Goal: Task Accomplishment & Management: Complete application form

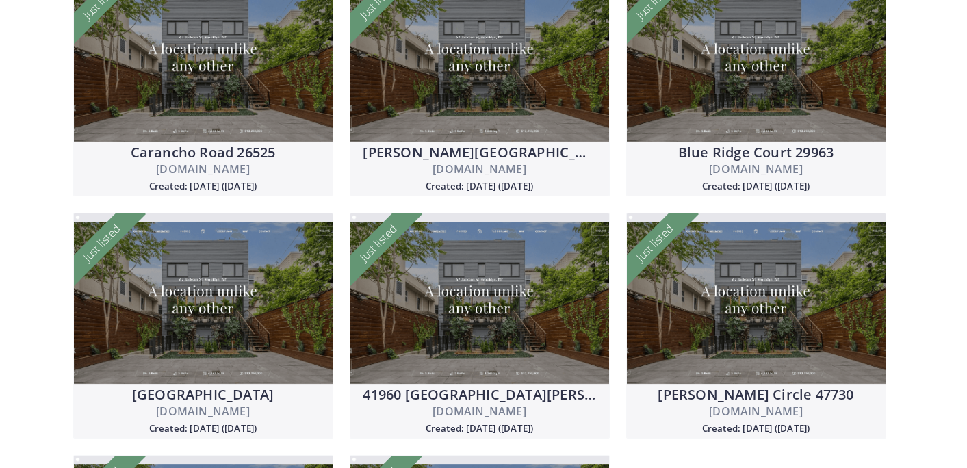
scroll to position [652, 0]
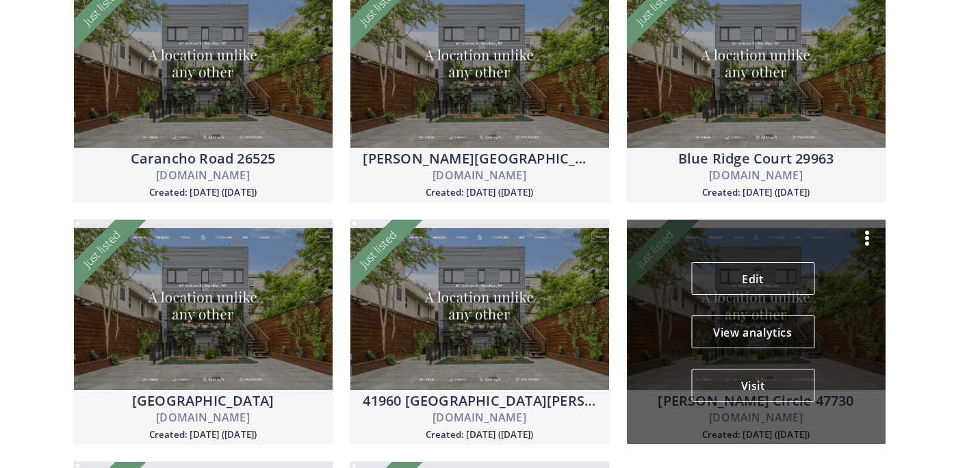
click at [871, 240] on img at bounding box center [867, 238] width 16 height 16
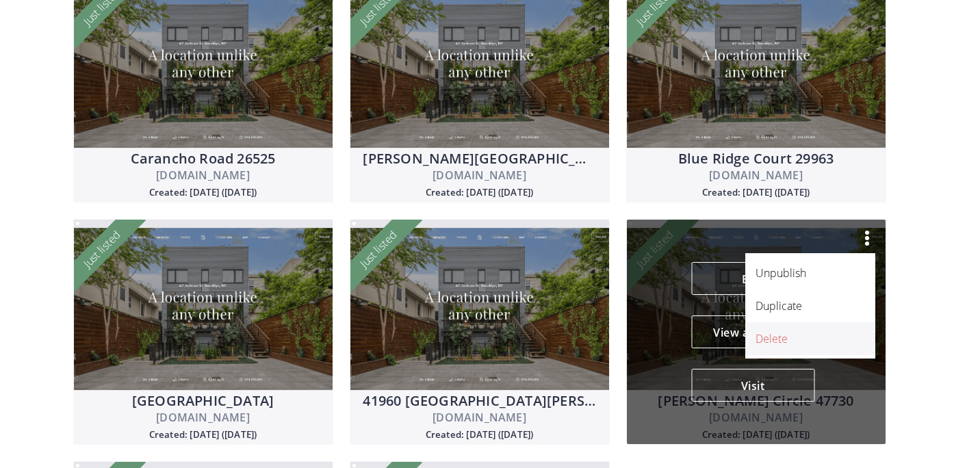
click at [786, 331] on p "Delete" at bounding box center [803, 339] width 94 height 16
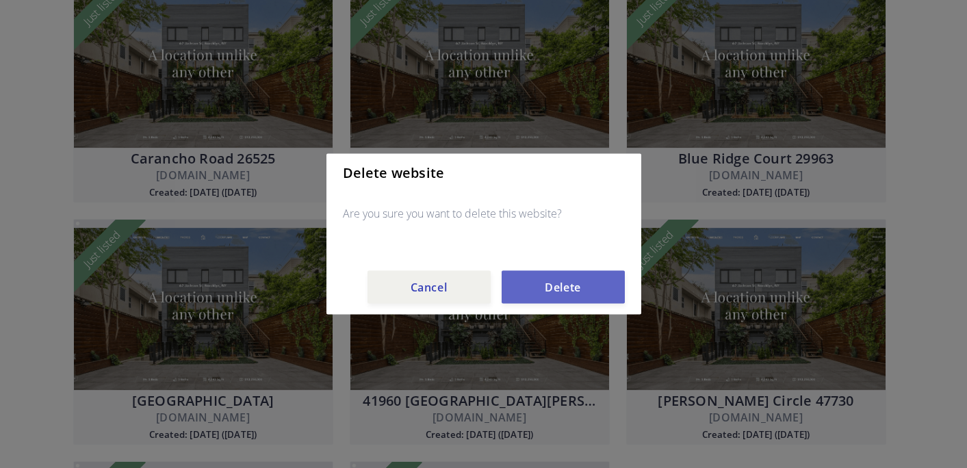
click at [601, 290] on button "Delete" at bounding box center [563, 287] width 123 height 33
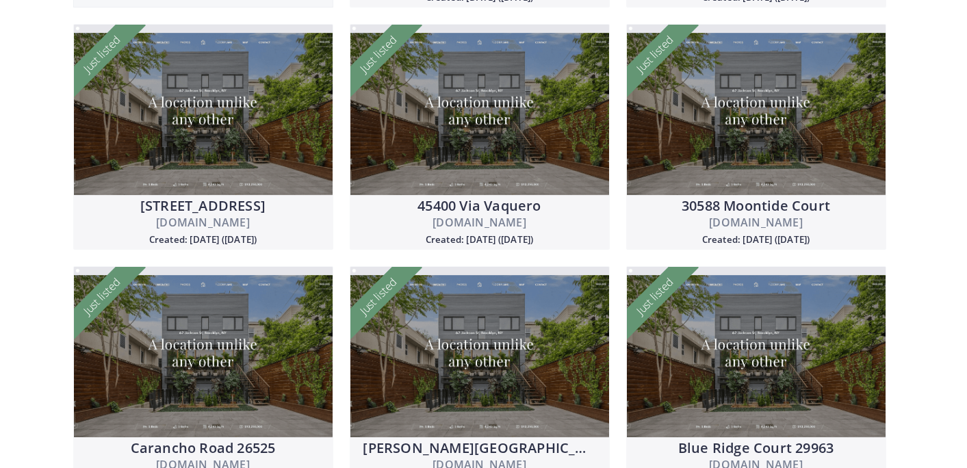
scroll to position [0, 0]
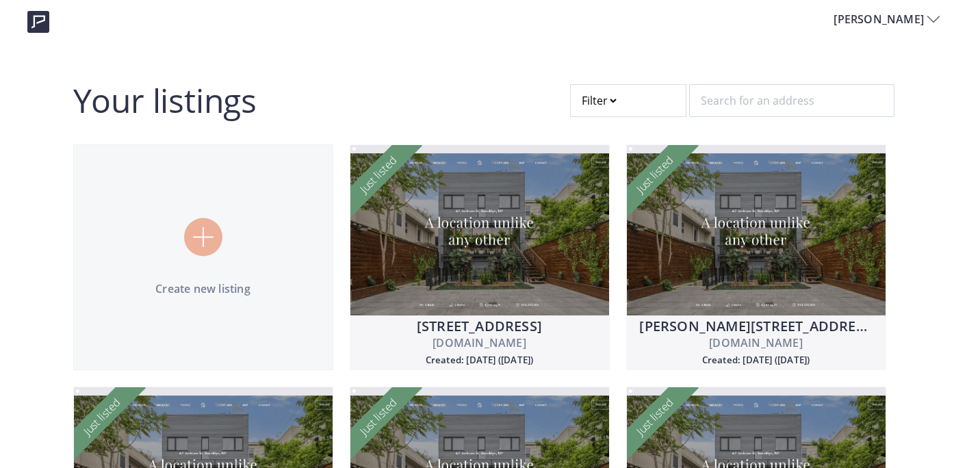
click at [194, 229] on img at bounding box center [203, 237] width 21 height 21
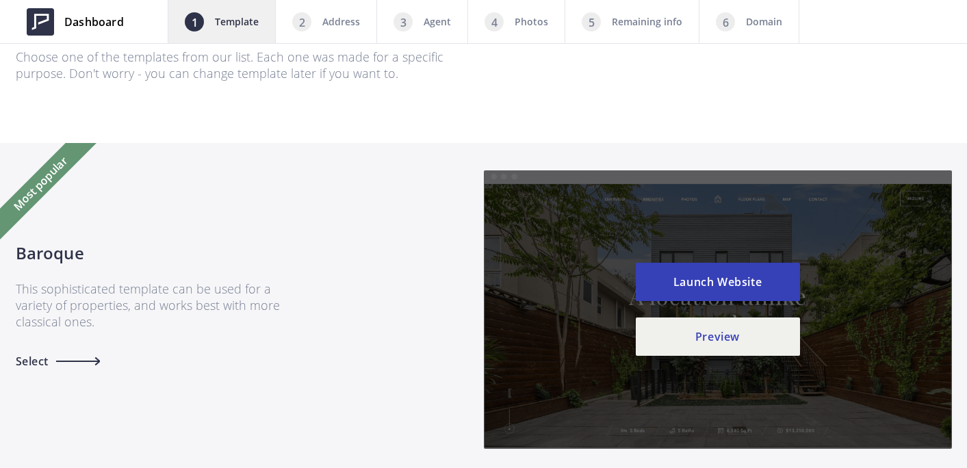
scroll to position [118, 0]
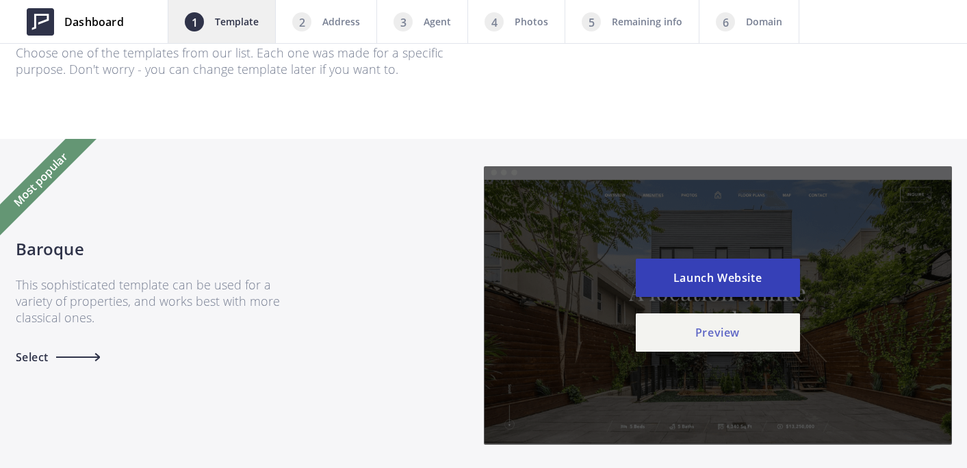
click at [730, 333] on button "Preview" at bounding box center [718, 332] width 164 height 38
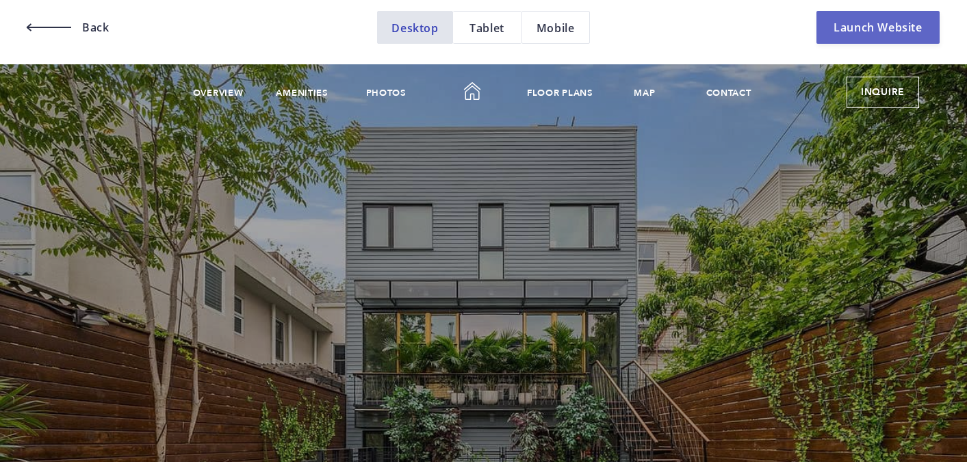
click at [879, 28] on link "Launch Website" at bounding box center [877, 27] width 123 height 33
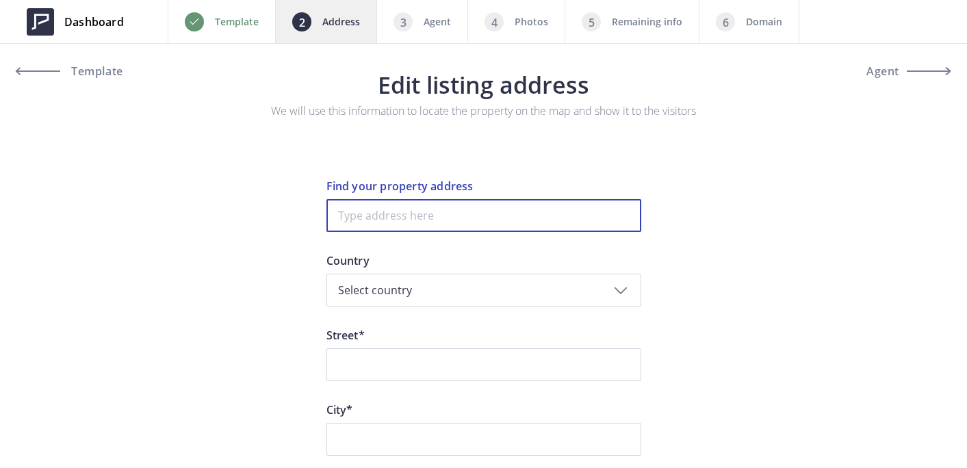
click at [498, 203] on input at bounding box center [483, 215] width 315 height 33
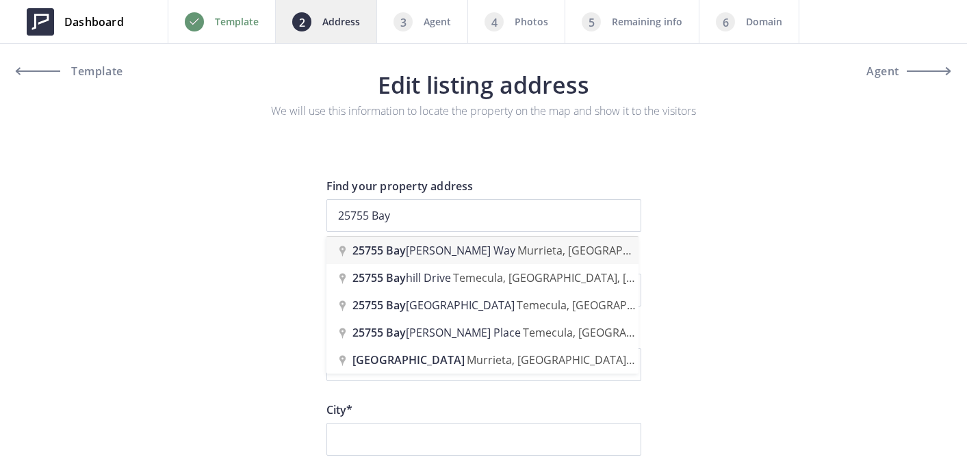
type input "25755 Bay Meadows Way, Murrieta, CA, USA"
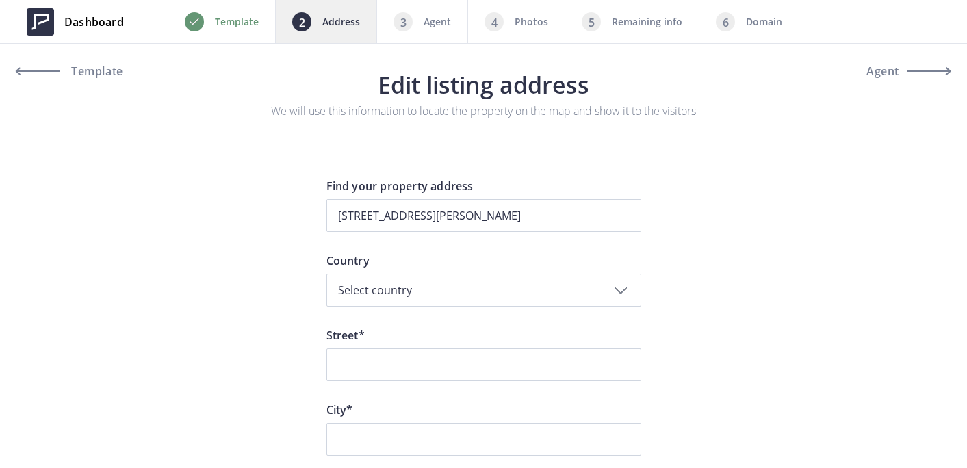
type input "Bay Meadows Way 25755"
type input "Murrieta"
type input "92562"
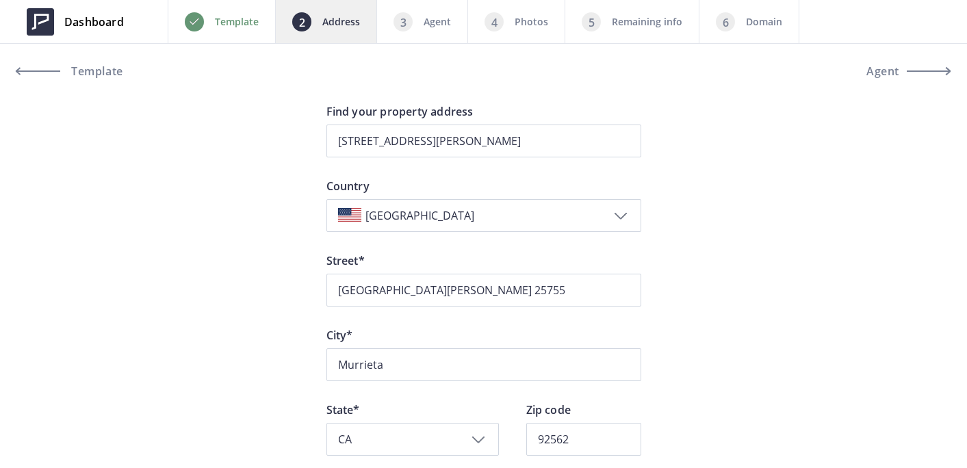
scroll to position [91, 0]
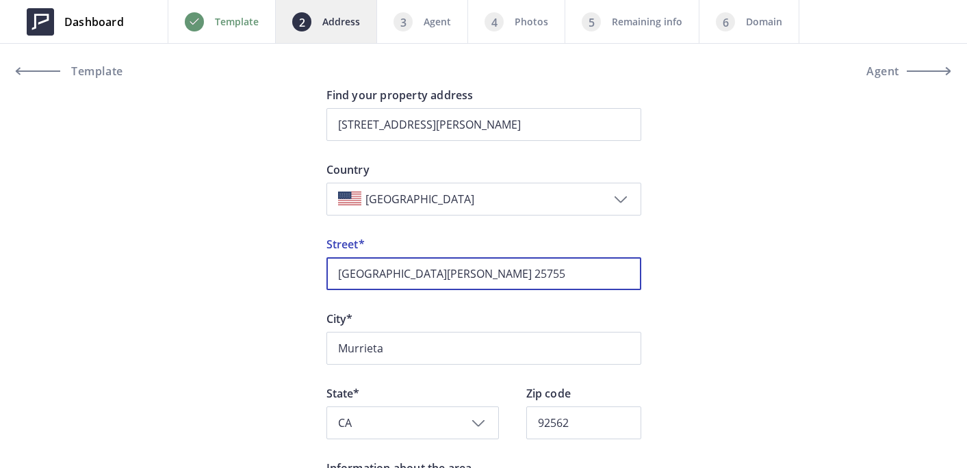
drag, startPoint x: 501, startPoint y: 276, endPoint x: 454, endPoint y: 273, distance: 46.7
click at [454, 273] on input "Bay Meadows Way 25755" at bounding box center [483, 273] width 315 height 33
click at [454, 272] on input "Bay Meadows Way 25755" at bounding box center [483, 273] width 315 height 33
drag, startPoint x: 466, startPoint y: 272, endPoint x: 435, endPoint y: 270, distance: 30.9
click at [435, 270] on input "Bay Meadows Way 25755" at bounding box center [483, 273] width 315 height 33
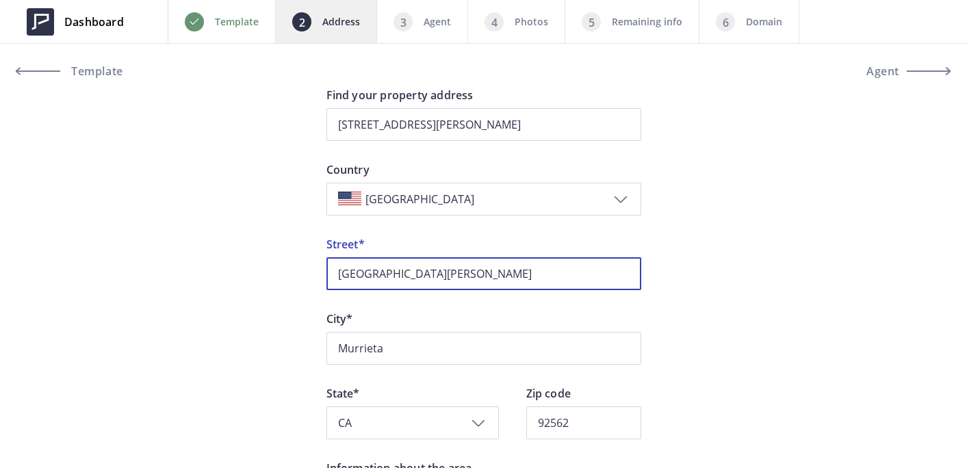
click at [335, 274] on input "Bay Meadows Way" at bounding box center [483, 273] width 315 height 33
paste input "25755"
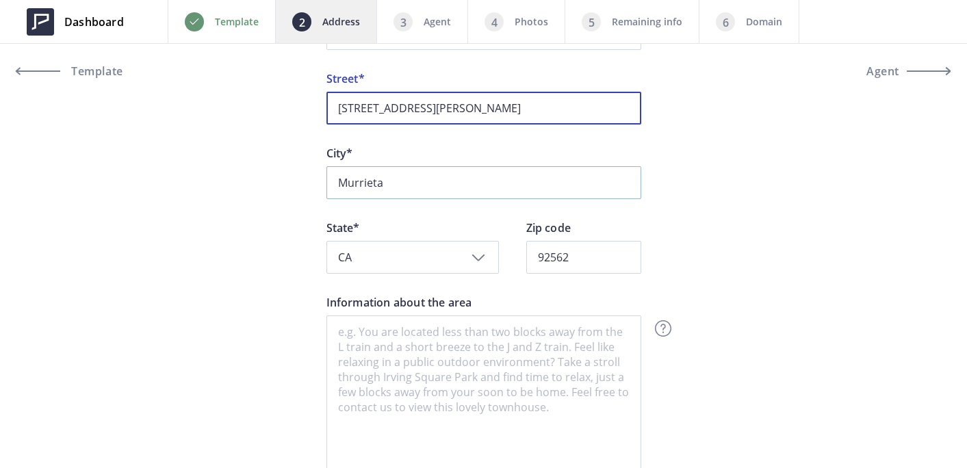
scroll to position [287, 0]
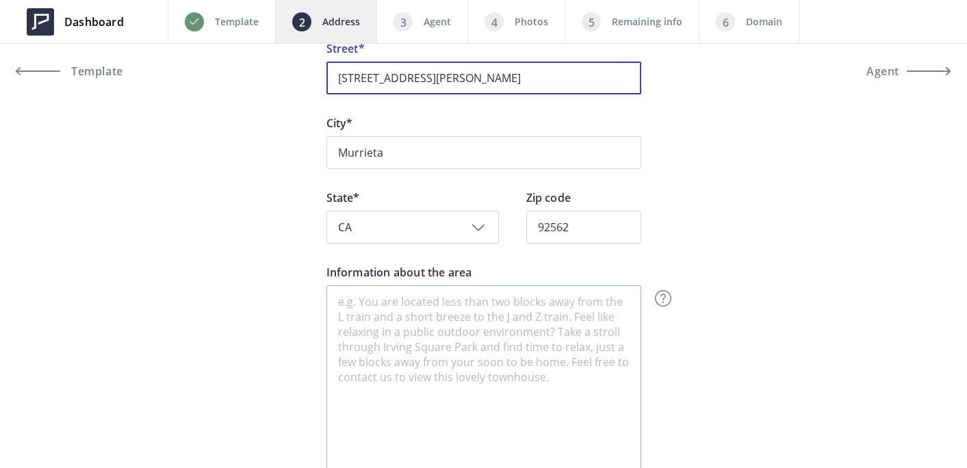
type input "25755 Bay Meadows Way"
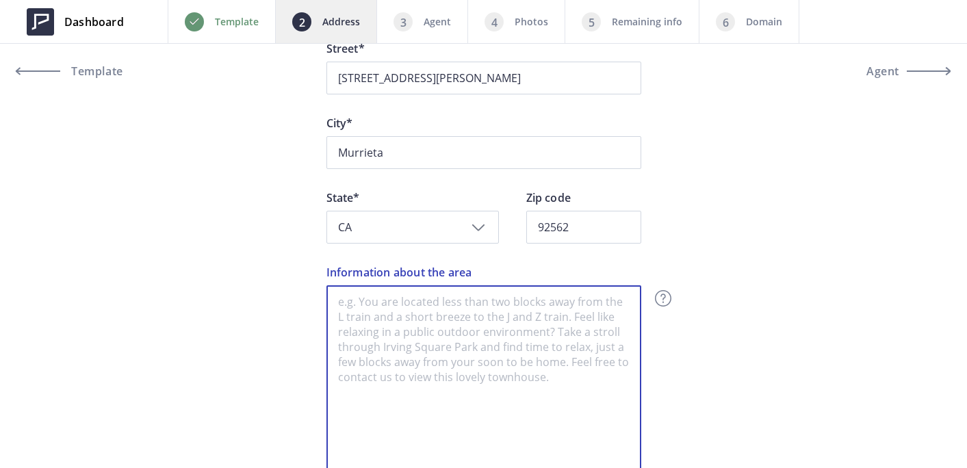
click at [450, 330] on textarea "Information about the area" at bounding box center [483, 381] width 315 height 192
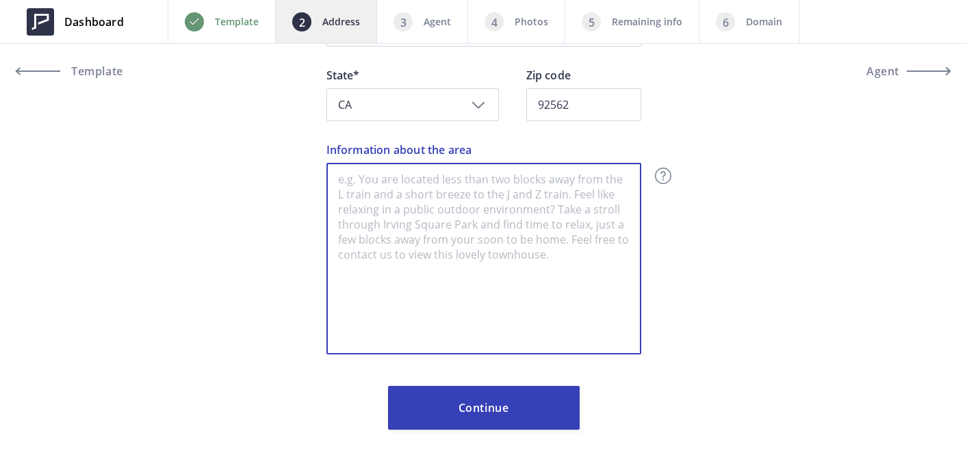
paste textarea "Wynfield Estates is one of Murrieta’s premier gated equestrian communities, off…"
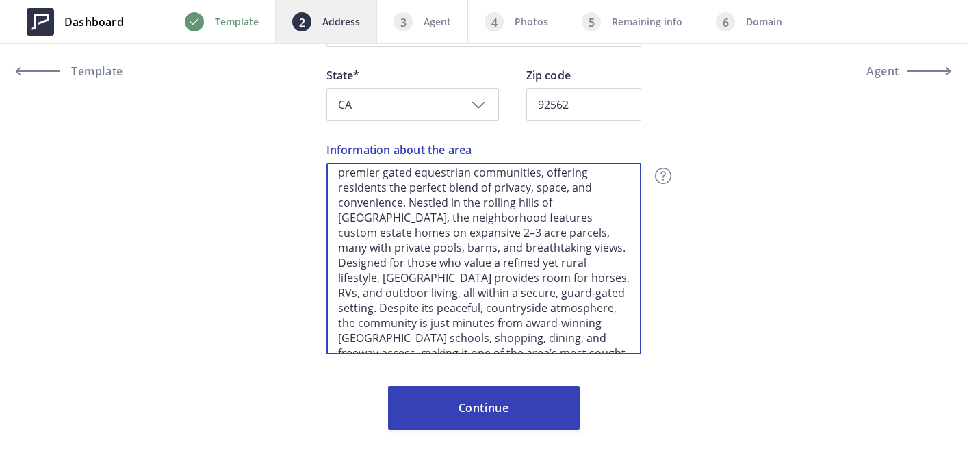
scroll to position [0, 0]
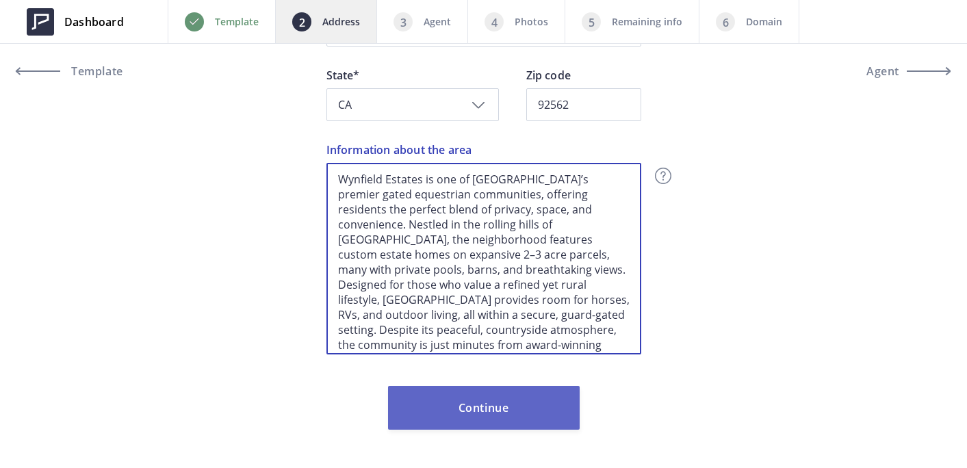
type textarea "Wynfield Estates is one of Murrieta’s premier gated equestrian communities, off…"
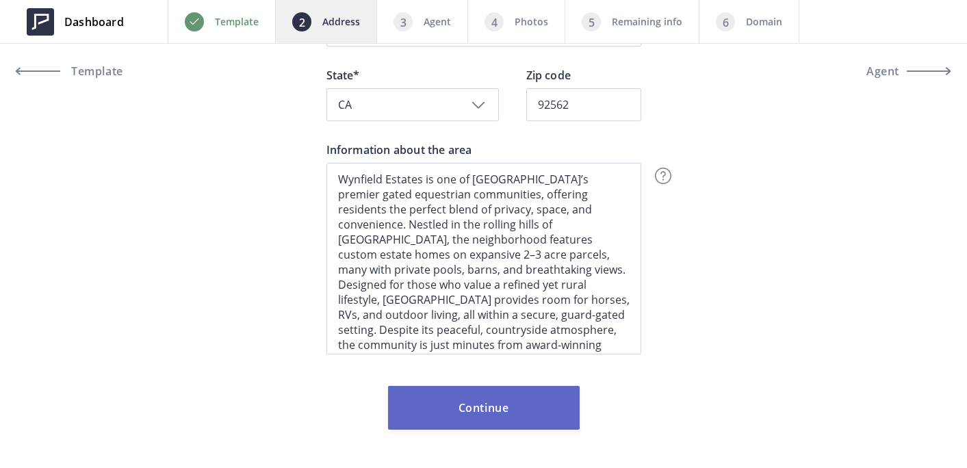
click at [491, 403] on button "Continue" at bounding box center [484, 408] width 192 height 44
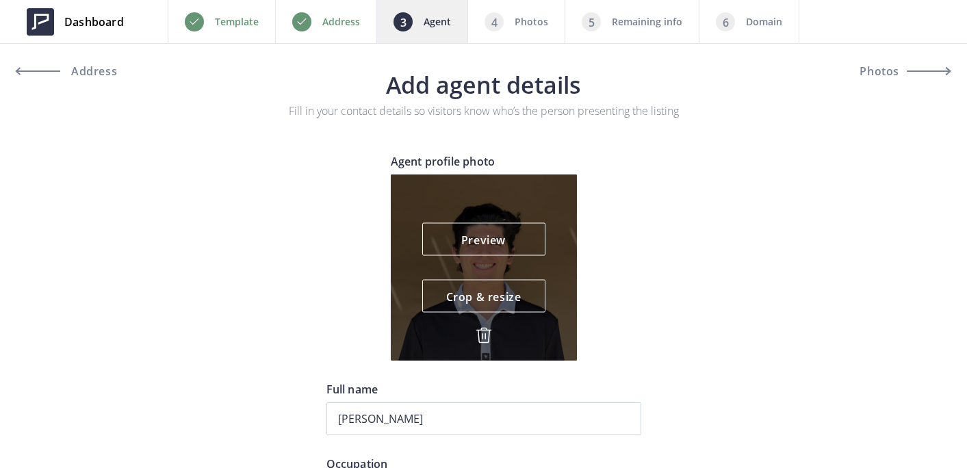
click at [481, 338] on img at bounding box center [484, 335] width 16 height 16
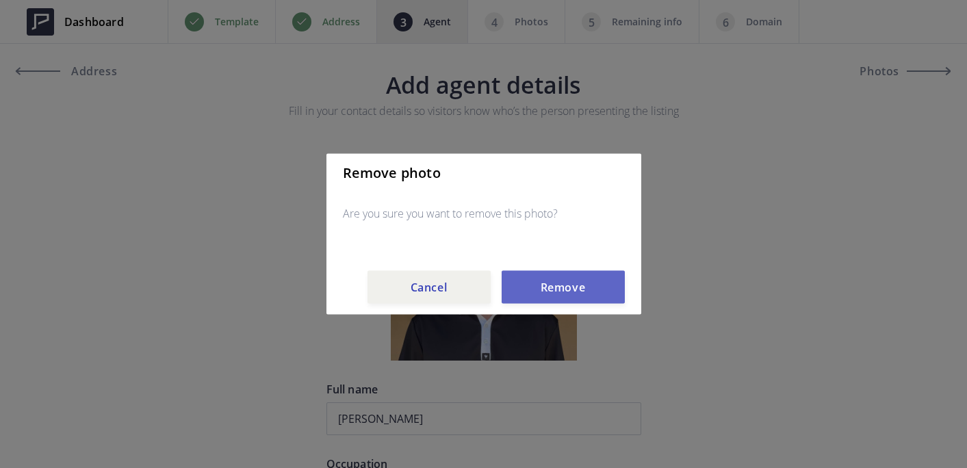
click at [559, 286] on button "Remove" at bounding box center [563, 287] width 123 height 33
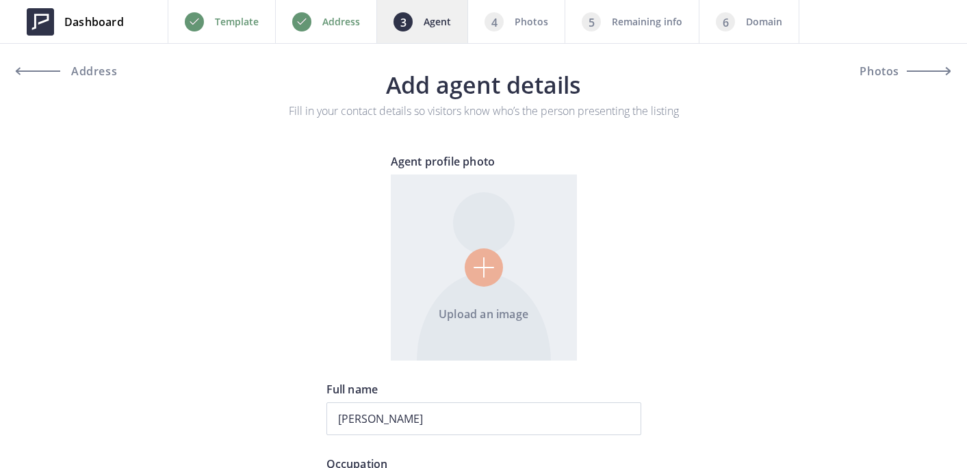
click at [469, 274] on input "file" at bounding box center [484, 268] width 186 height 186
type input "C:\fakepath\Madison & I photo.png"
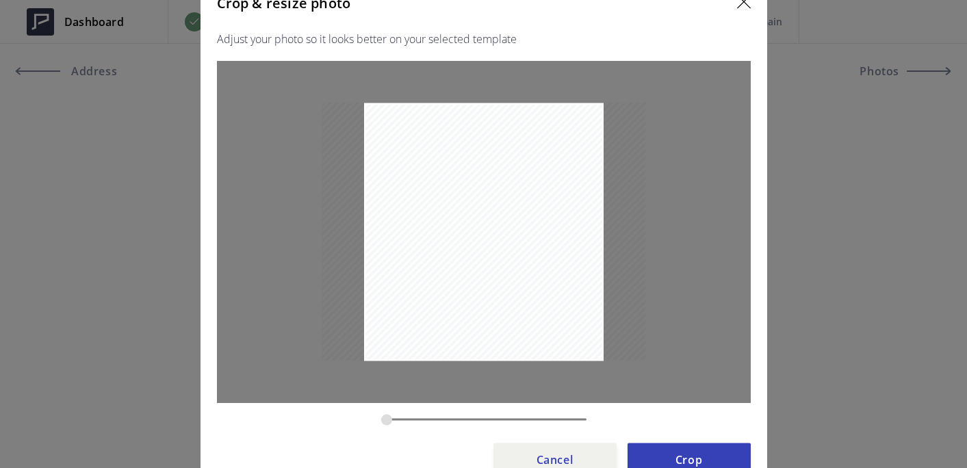
drag, startPoint x: 417, startPoint y: 418, endPoint x: 360, endPoint y: 416, distance: 56.8
type input "0.3031"
click at [381, 416] on input "zoom" at bounding box center [483, 419] width 205 height 13
click at [699, 458] on button "Crop" at bounding box center [689, 459] width 123 height 33
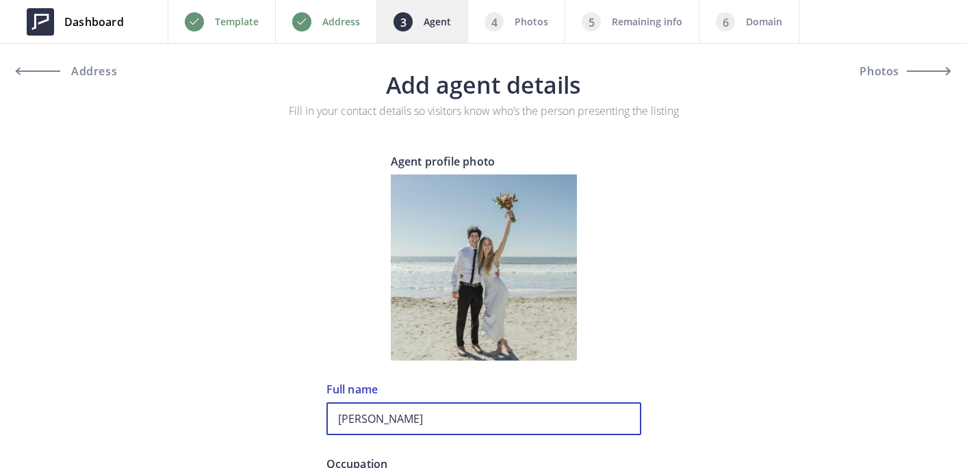
click at [364, 415] on input "Kyle Andrade" at bounding box center [483, 418] width 315 height 33
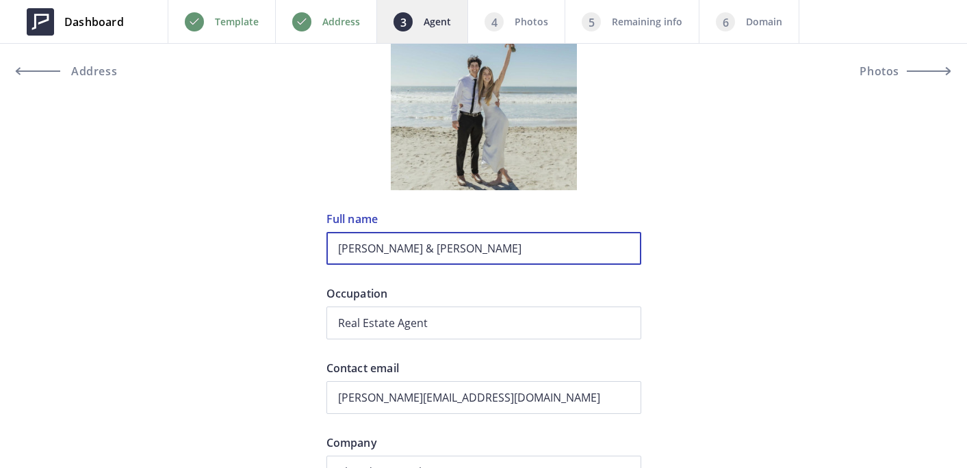
scroll to position [171, 0]
type input "[PERSON_NAME] & [PERSON_NAME]"
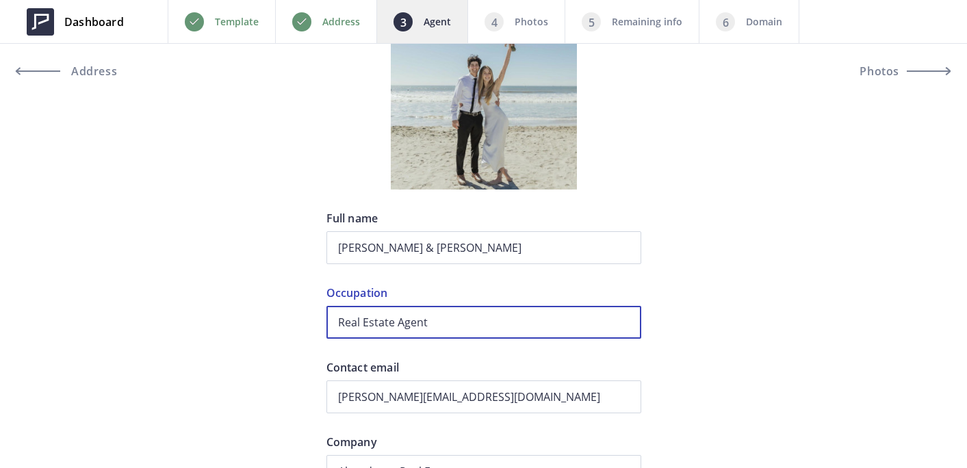
click at [493, 328] on input "Real Estate Agent" at bounding box center [483, 322] width 315 height 33
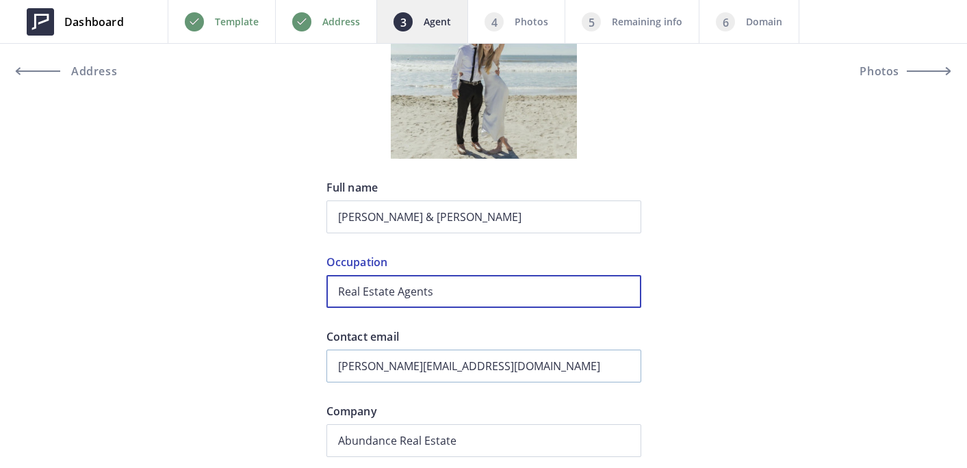
type input "Real Estate Agents"
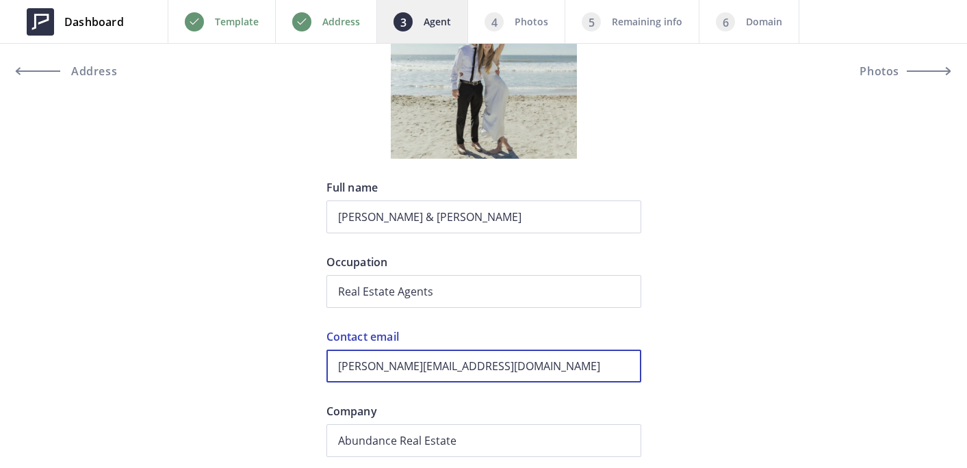
drag, startPoint x: 524, startPoint y: 367, endPoint x: 382, endPoint y: 371, distance: 141.7
click at [382, 371] on input "kyle@abundancerei.com" at bounding box center [483, 366] width 315 height 33
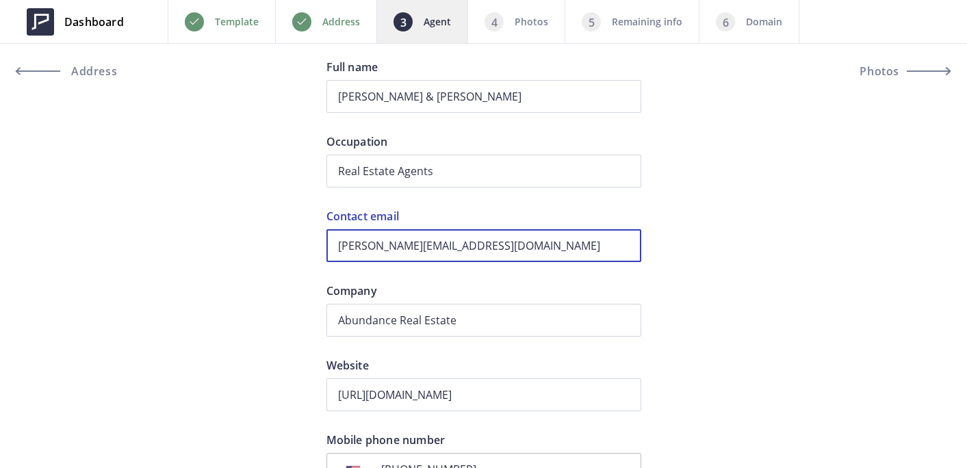
scroll to position [333, 0]
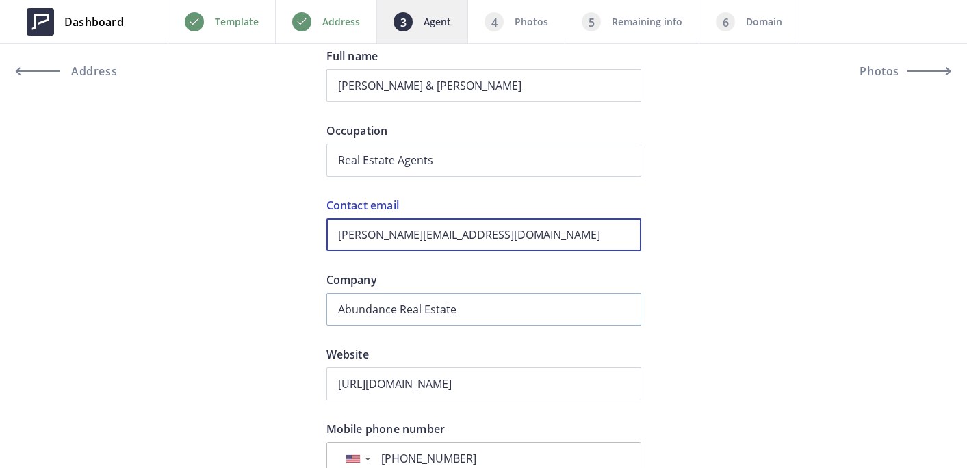
type input "kyle@andradeestates.com"
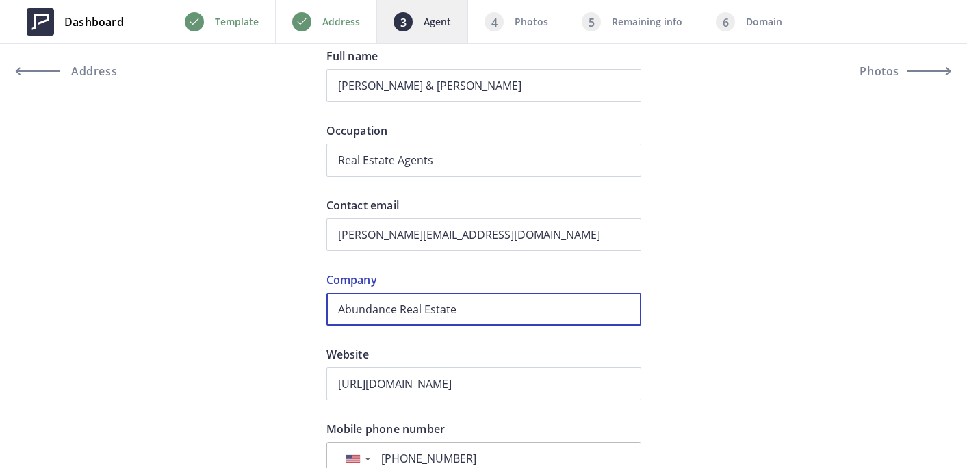
drag, startPoint x: 481, startPoint y: 304, endPoint x: 263, endPoint y: 305, distance: 217.6
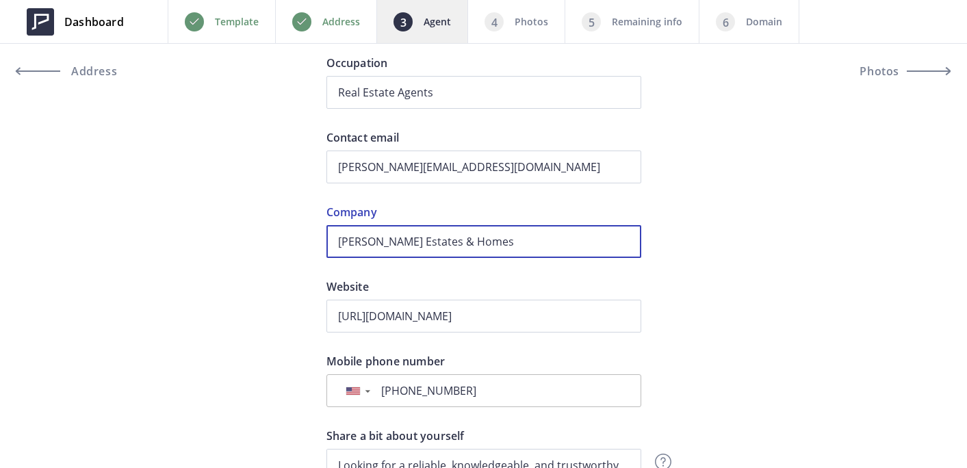
scroll to position [409, 0]
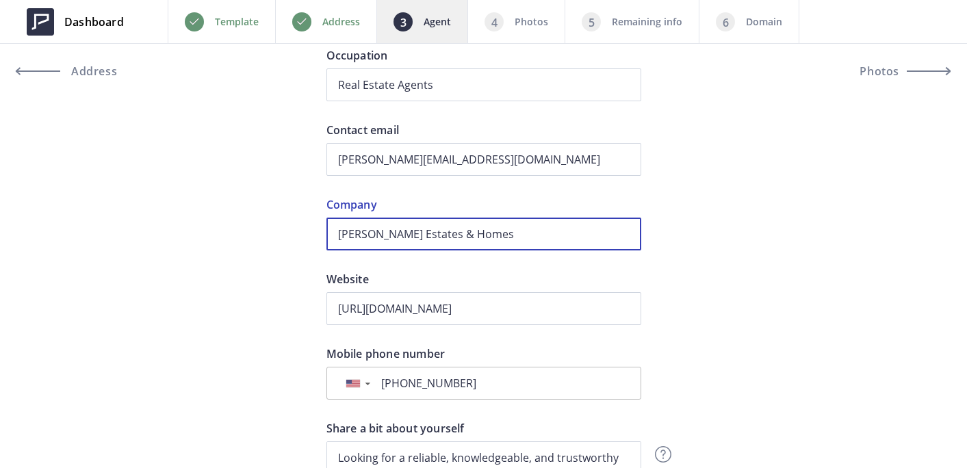
type input "Allison James Estates & Homes"
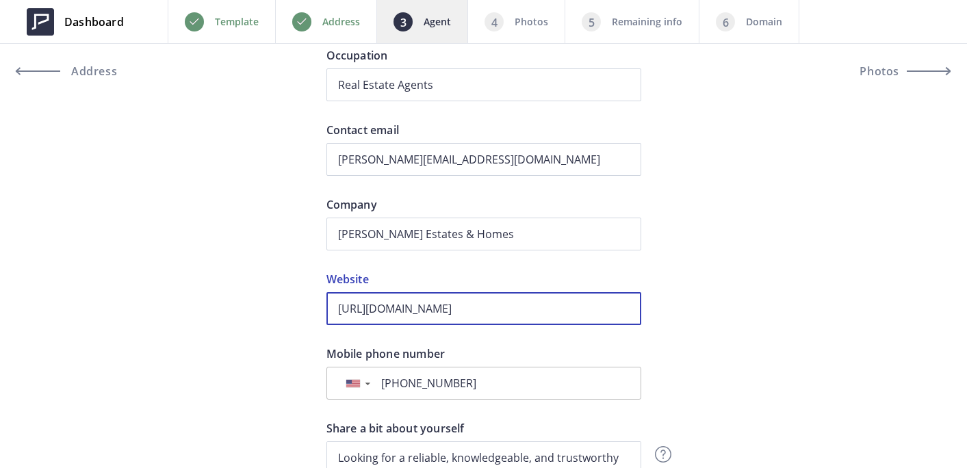
click at [494, 301] on input "https://kyleandraderealtor.abundancerei.com" at bounding box center [483, 308] width 315 height 33
paste input "andradeestateandinvestments.com/"
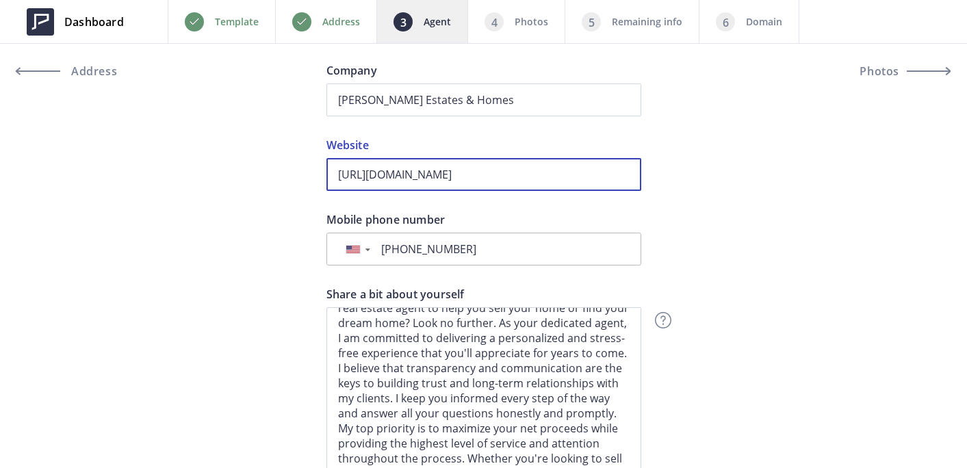
scroll to position [37, 0]
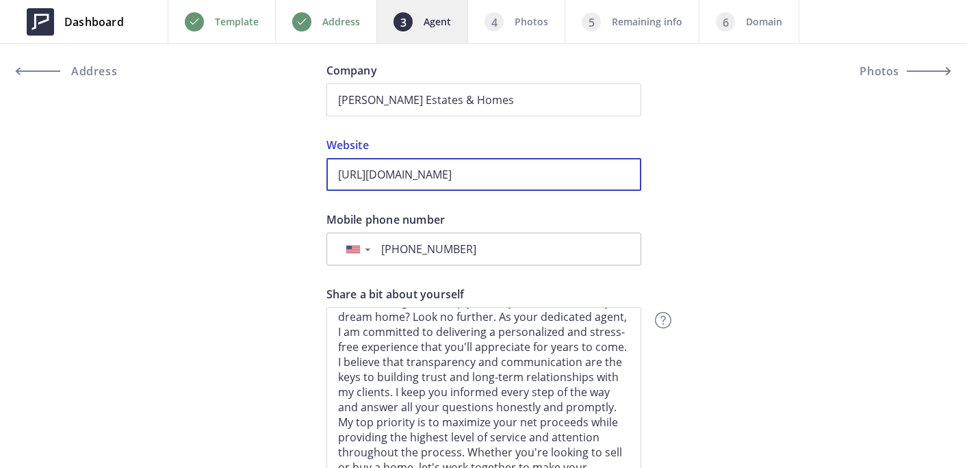
type input "https://andradeestateandinvestments.com/"
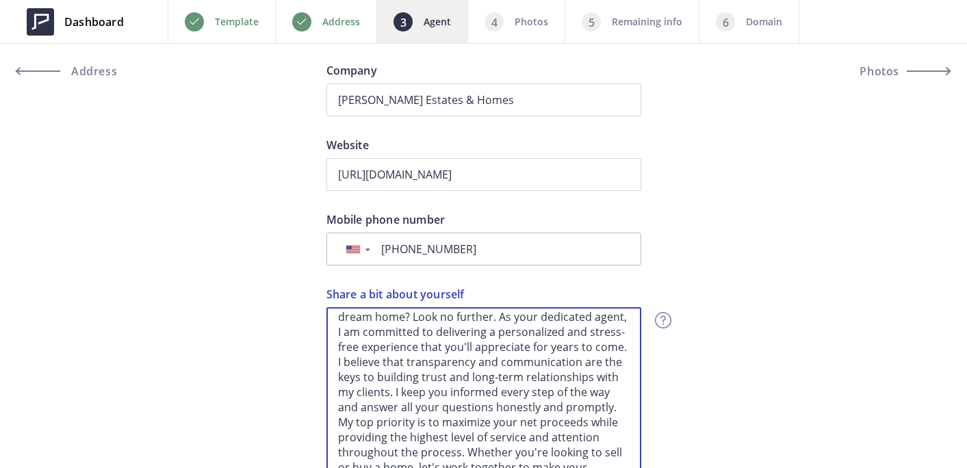
click at [462, 325] on textarea "Looking for a reliable, knowledgeable, and trustworthy real estate agent to hel…" at bounding box center [483, 403] width 315 height 192
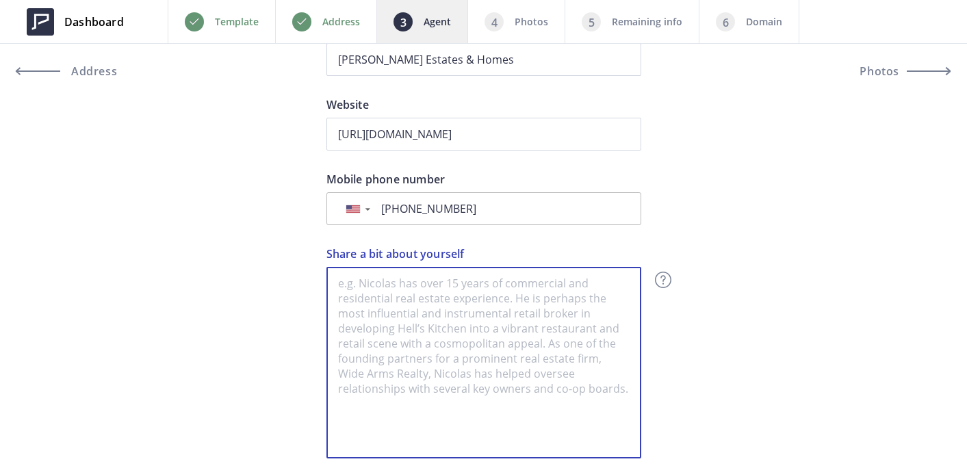
scroll to position [0, 0]
paste textarea "We're grateful for the opportunity to earn your business as your trusted real e…"
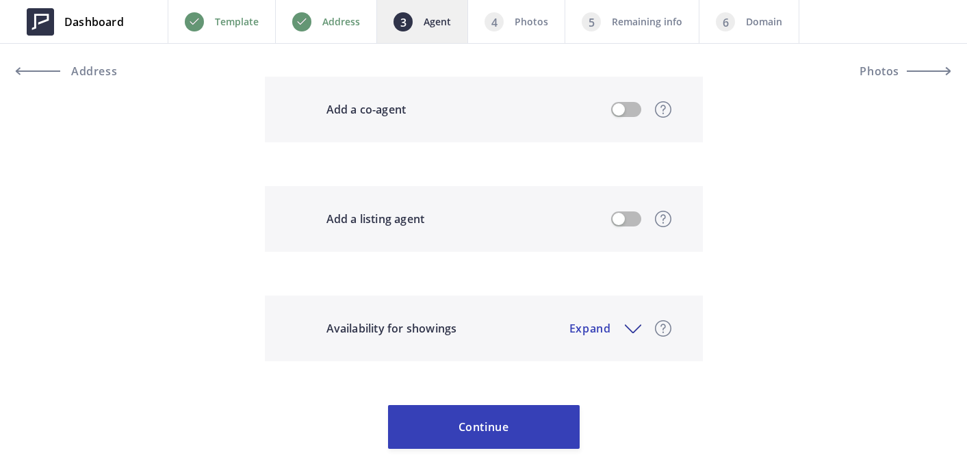
scroll to position [1252, 0]
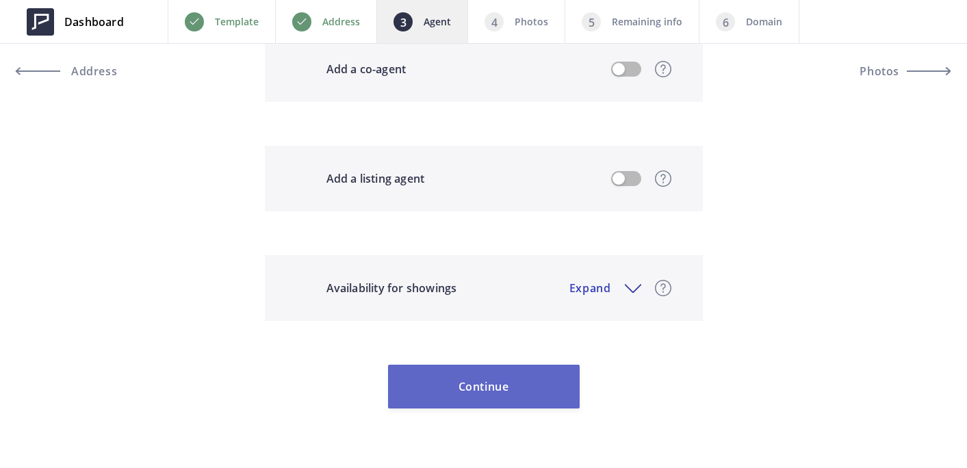
type textarea "We're grateful for the opportunity to earn your business as your trusted real e…"
click at [510, 399] on button "Continue" at bounding box center [484, 387] width 192 height 44
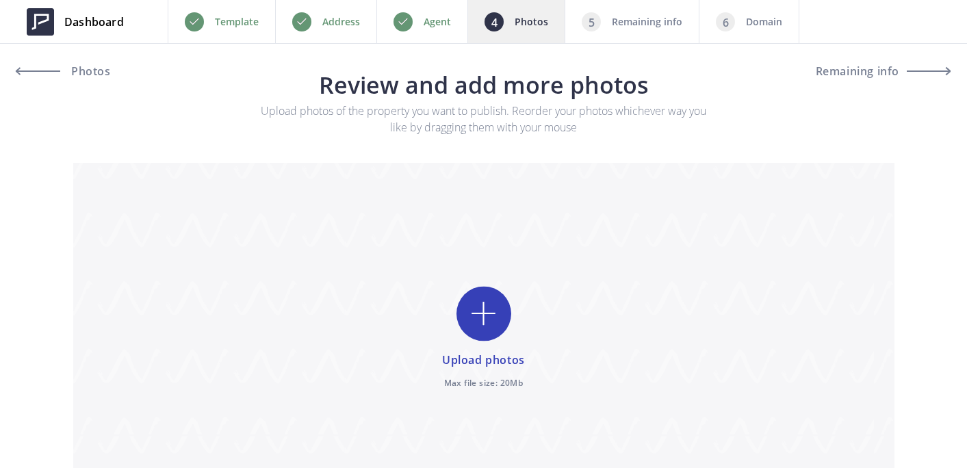
click at [632, 12] on div "Remaining info" at bounding box center [632, 21] width 134 height 43
click at [625, 26] on p "Remaining info" at bounding box center [647, 22] width 70 height 16
click at [438, 22] on p "Agent" at bounding box center [437, 22] width 27 height 16
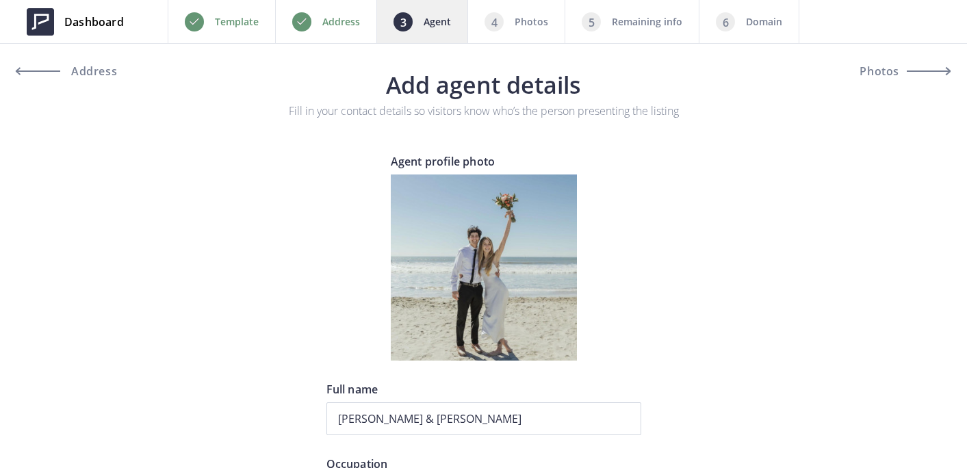
click at [643, 23] on p "Remaining info" at bounding box center [647, 22] width 70 height 16
click at [530, 21] on p "Photos" at bounding box center [532, 22] width 34 height 16
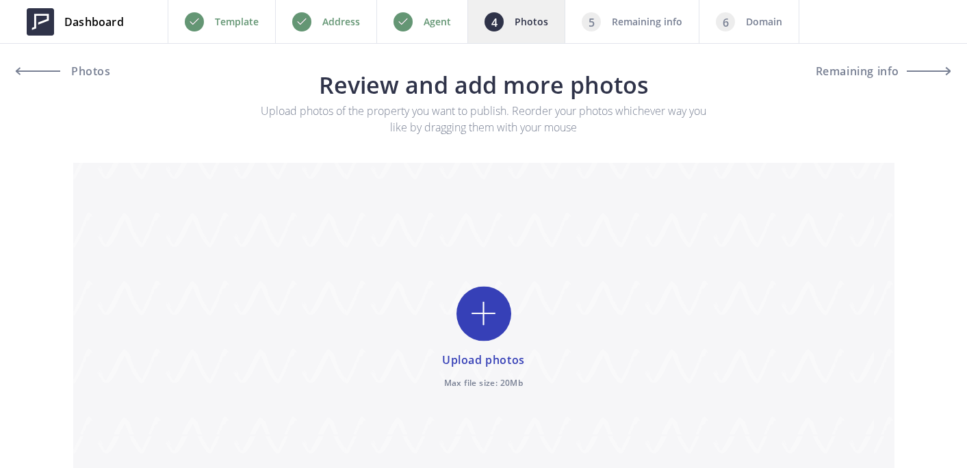
click at [734, 16] on div "Domain" at bounding box center [749, 21] width 101 height 43
click at [344, 22] on p "Address" at bounding box center [341, 22] width 38 height 16
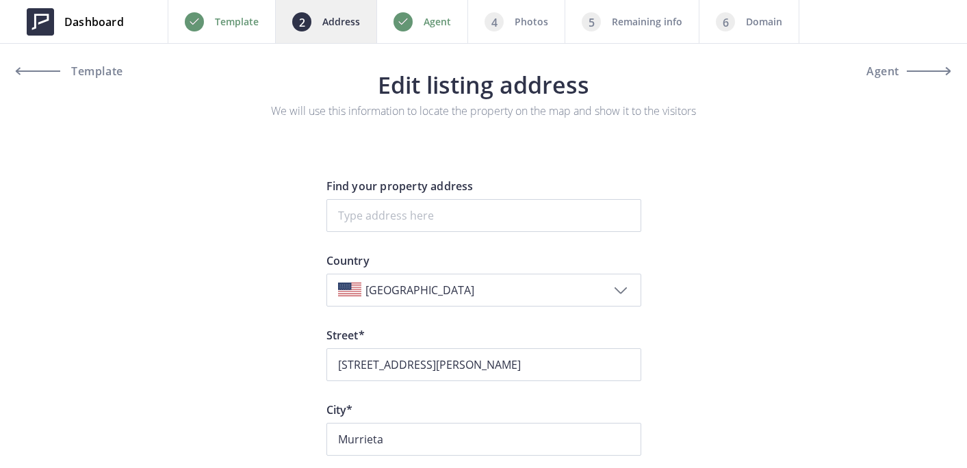
click at [426, 29] on p "Agent" at bounding box center [437, 22] width 27 height 16
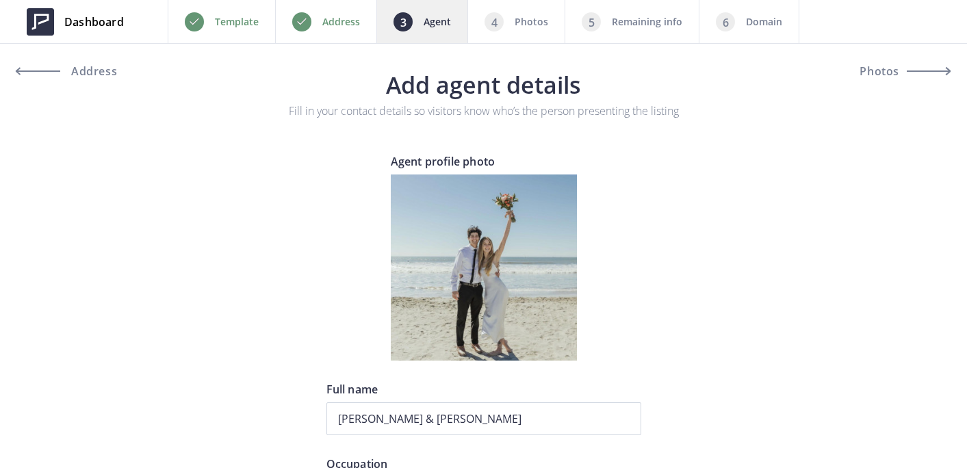
click at [337, 21] on p "Address" at bounding box center [341, 22] width 38 height 16
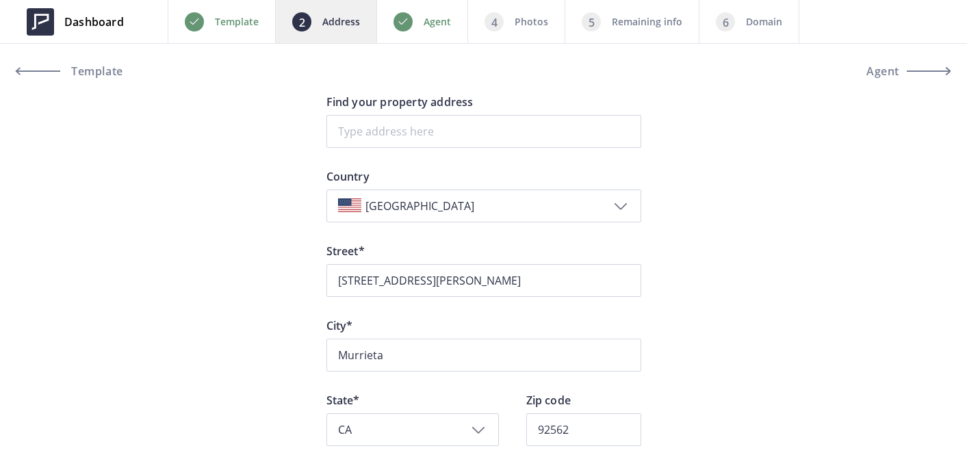
scroll to position [82, 0]
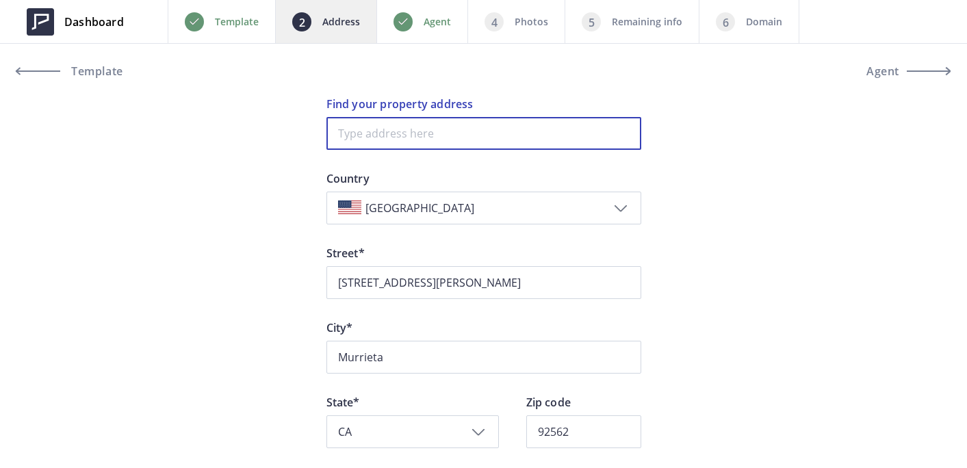
click at [418, 138] on input at bounding box center [483, 133] width 315 height 33
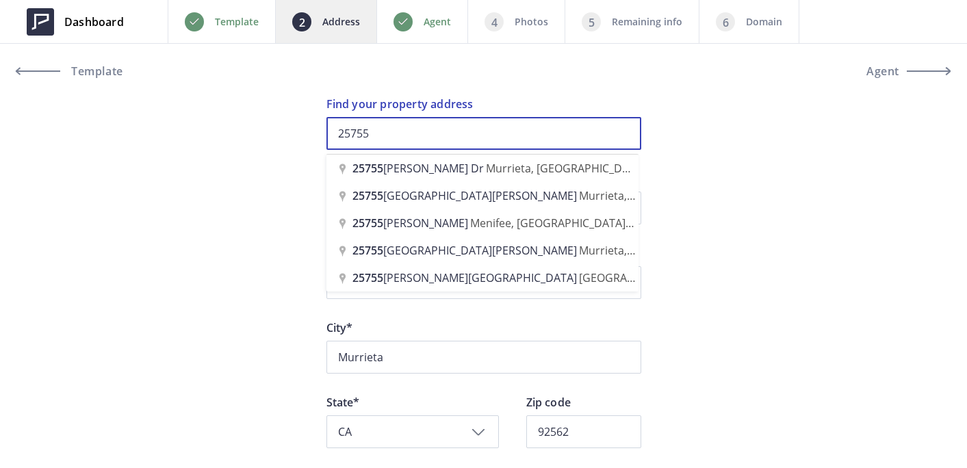
type input "25755"
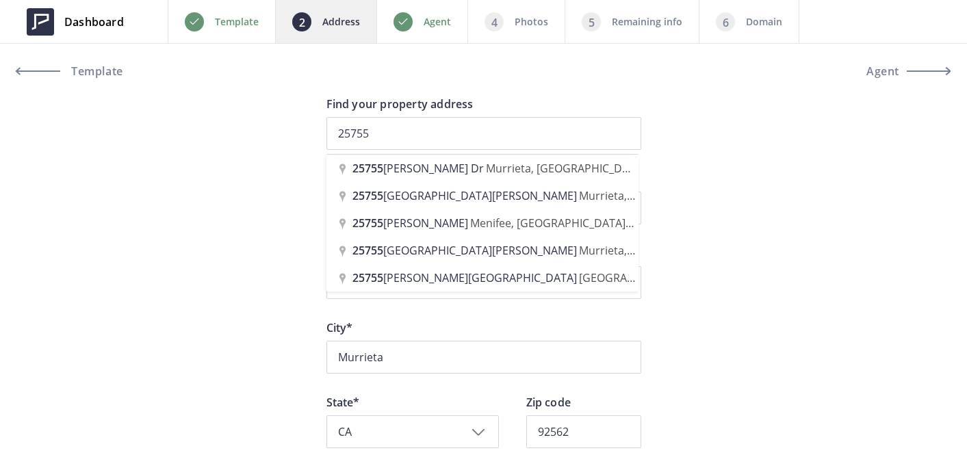
click at [252, 204] on div "Dashboard Back Template Address Agent Photos Remaining info Domain Next Templat…" at bounding box center [483, 356] width 967 height 877
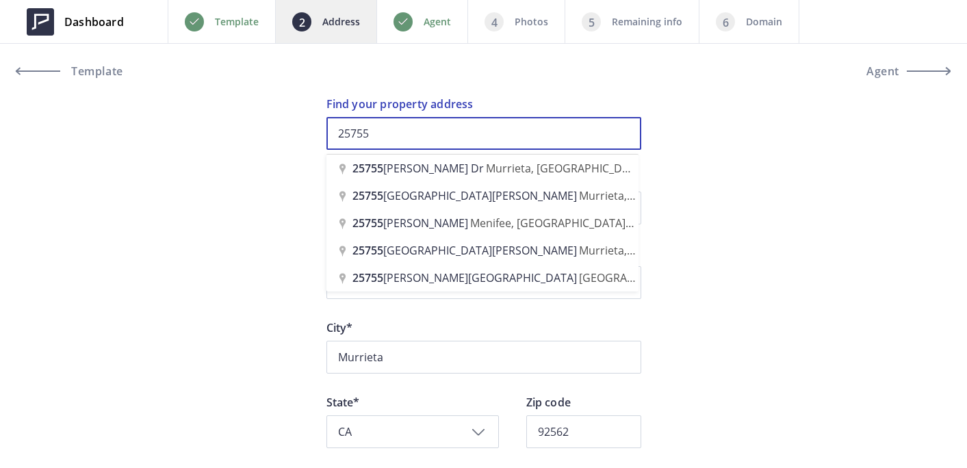
click at [414, 131] on input "25755" at bounding box center [483, 133] width 315 height 33
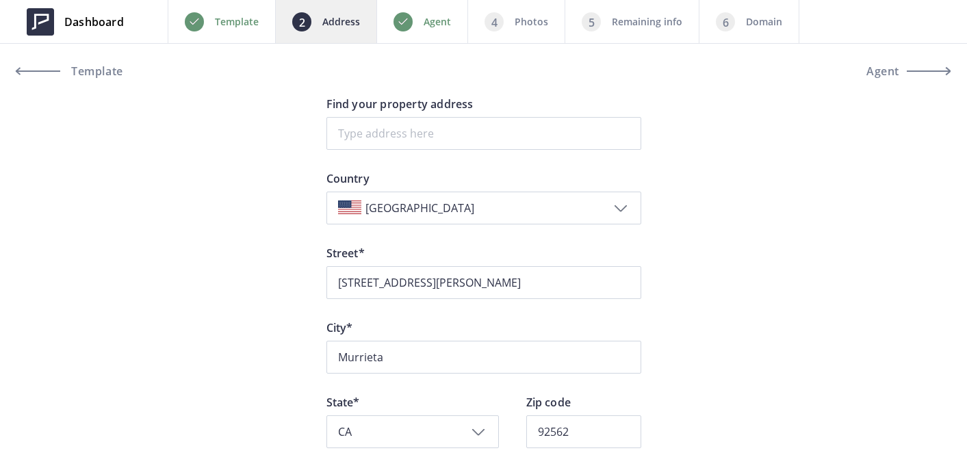
click at [144, 218] on div "Dashboard Back Template Address Agent Photos Remaining info Domain Next Templat…" at bounding box center [483, 356] width 967 height 877
click at [532, 23] on p "Photos" at bounding box center [532, 22] width 34 height 16
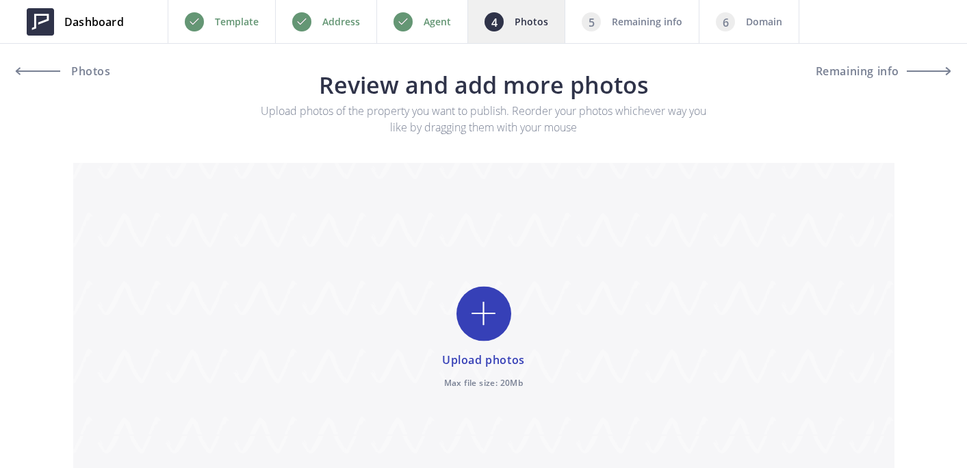
click at [647, 25] on p "Remaining info" at bounding box center [647, 22] width 70 height 16
click at [515, 294] on input "file" at bounding box center [483, 338] width 821 height 351
type input "C:\fakepath\1F0A0800.jpg"
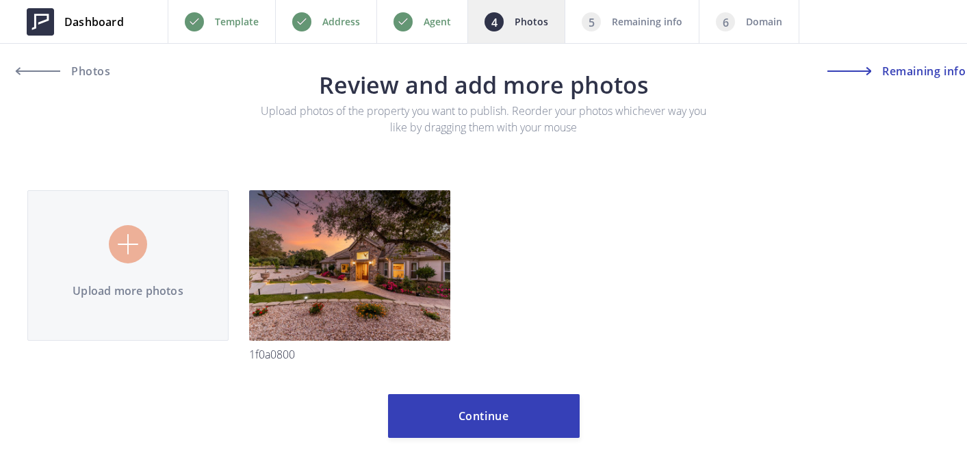
click at [888, 73] on span "Remaining info" at bounding box center [922, 71] width 87 height 11
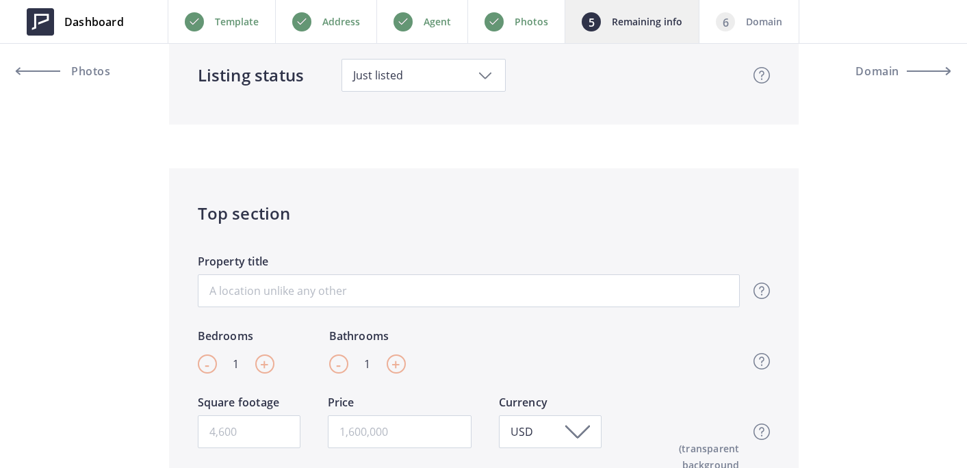
scroll to position [155, 0]
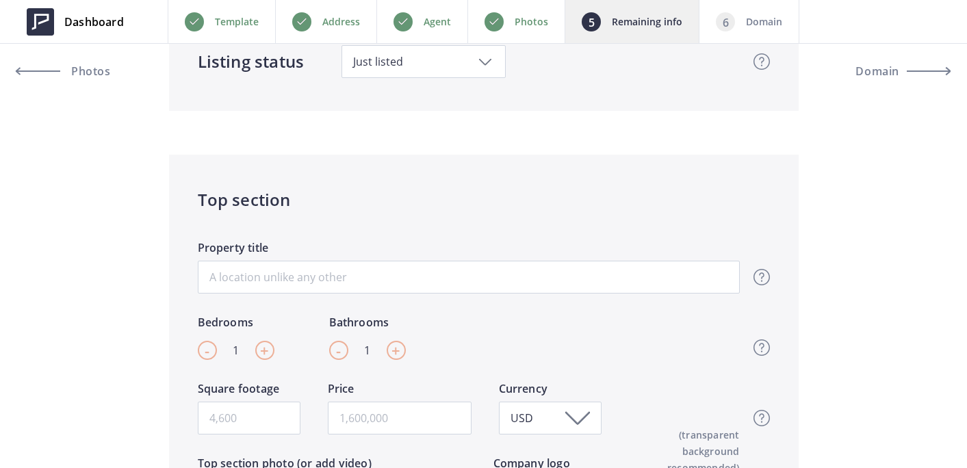
click at [271, 355] on div "+" at bounding box center [264, 350] width 19 height 19
type input "4"
click at [404, 347] on div "- 1 +" at bounding box center [367, 350] width 77 height 19
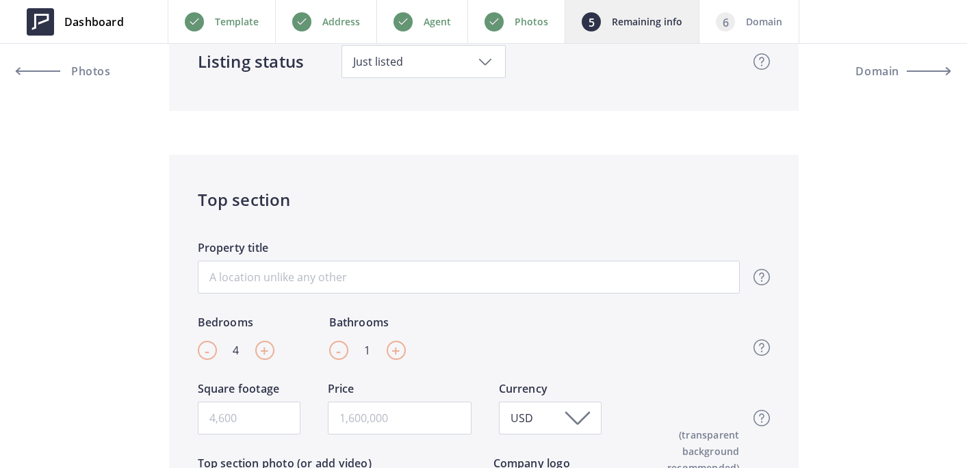
click at [404, 347] on div "+" at bounding box center [396, 350] width 19 height 19
type input "4"
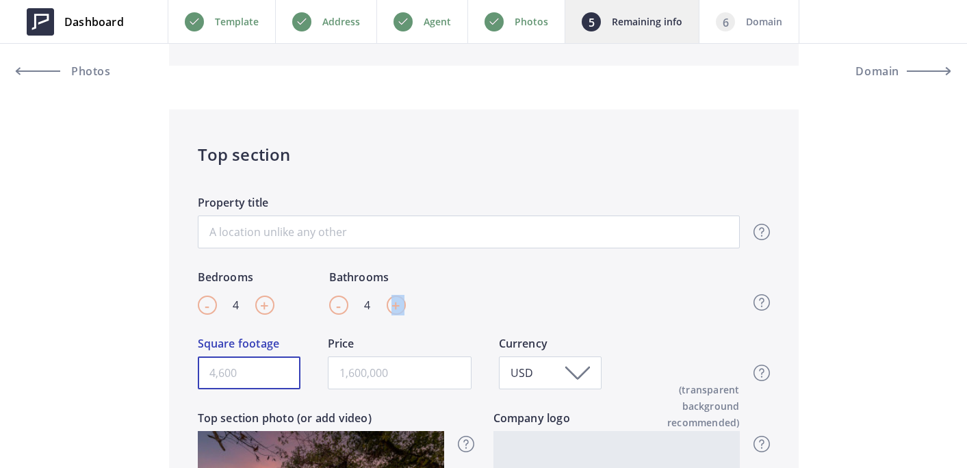
scroll to position [198, 0]
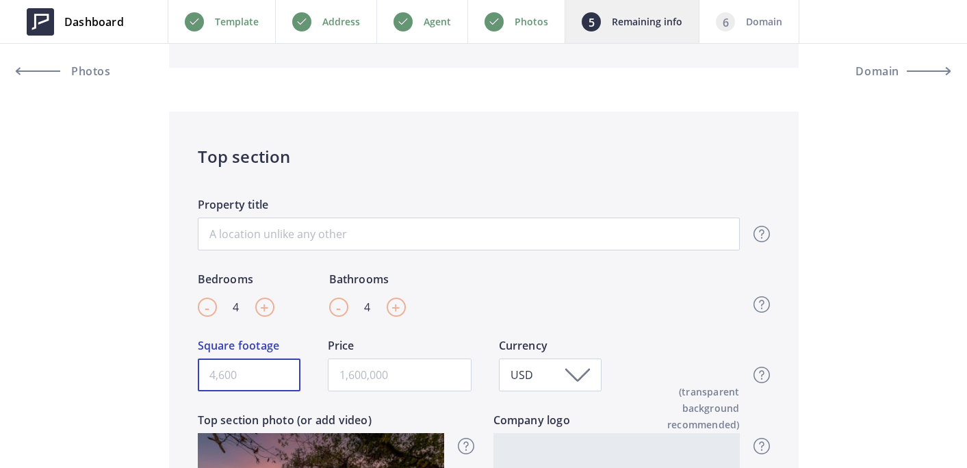
click at [261, 383] on input "Square footage" at bounding box center [249, 375] width 103 height 33
type input "4086"
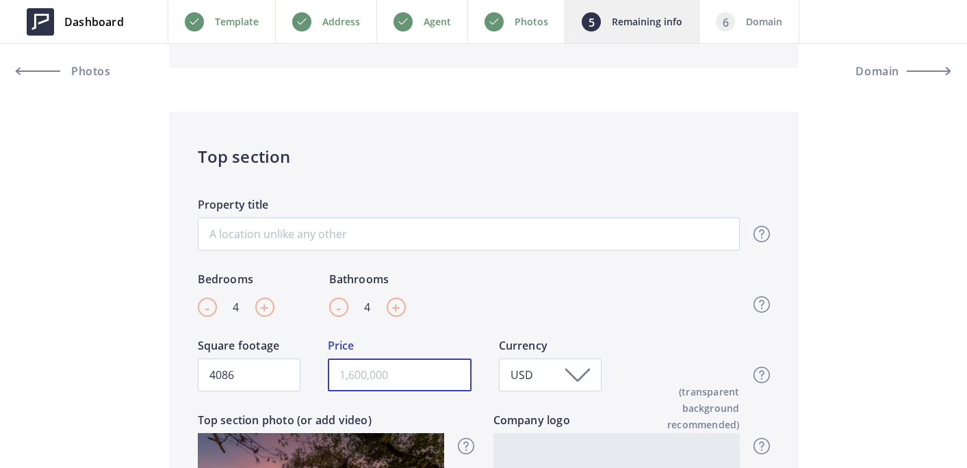
click at [433, 378] on input "text" at bounding box center [400, 375] width 144 height 33
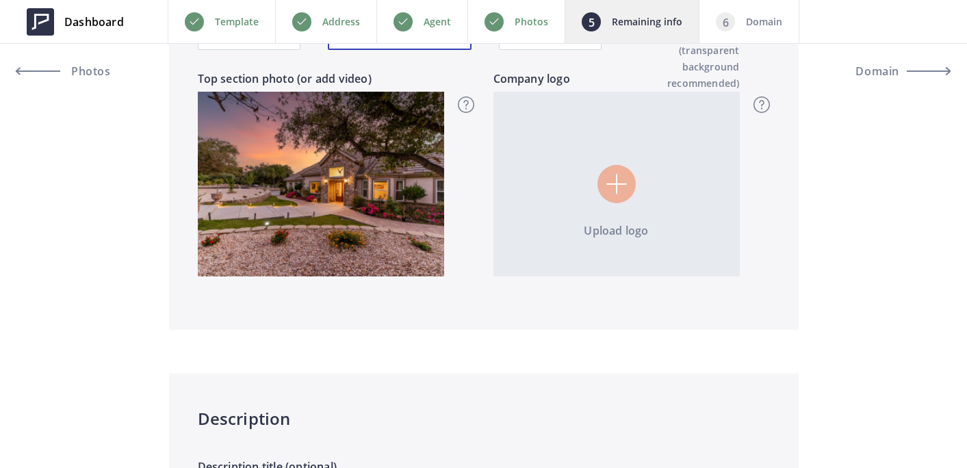
scroll to position [557, 0]
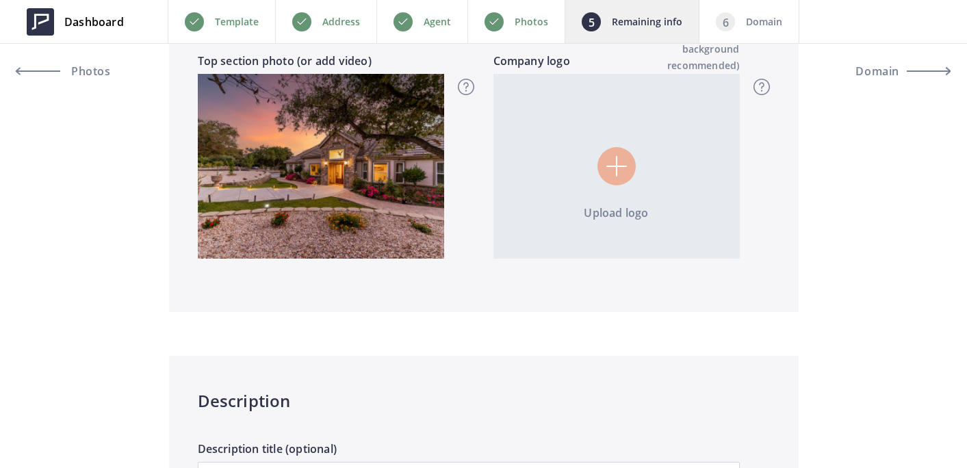
type input "2,050,000"
click at [614, 178] on input "file" at bounding box center [616, 166] width 246 height 185
type input "C:\fakepath\Screen Shot 2024-10-17 at 11.43.33 AM.png"
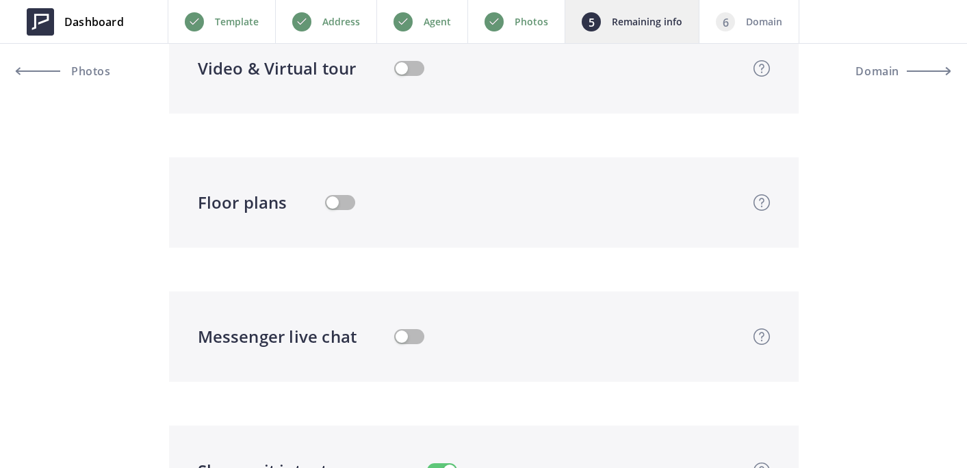
scroll to position [2573, 0]
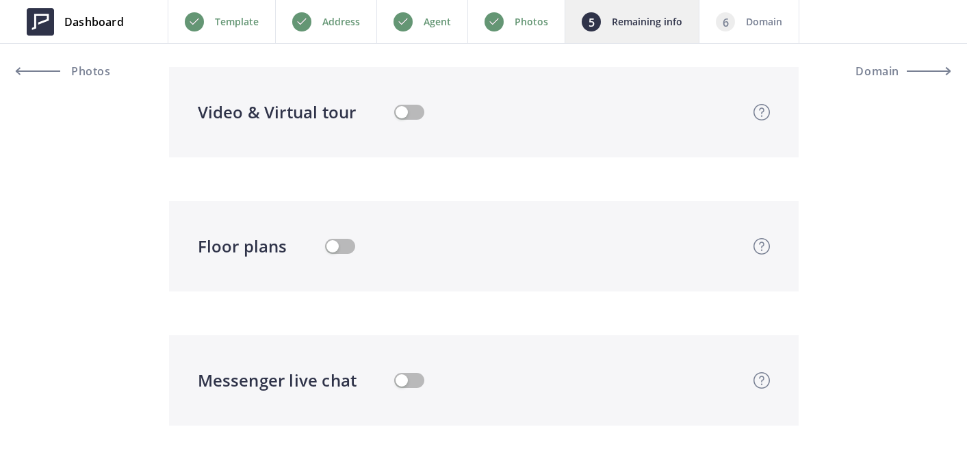
click at [743, 28] on div "Domain" at bounding box center [749, 21] width 101 height 43
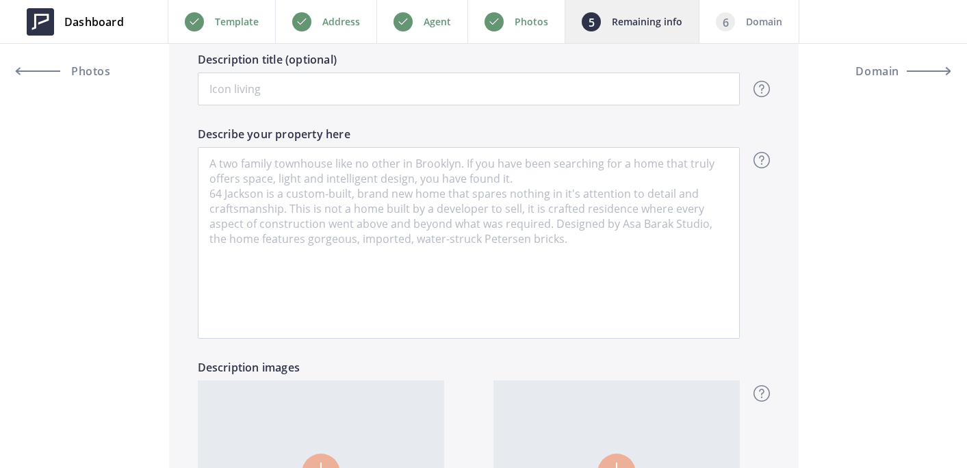
scroll to position [926, 0]
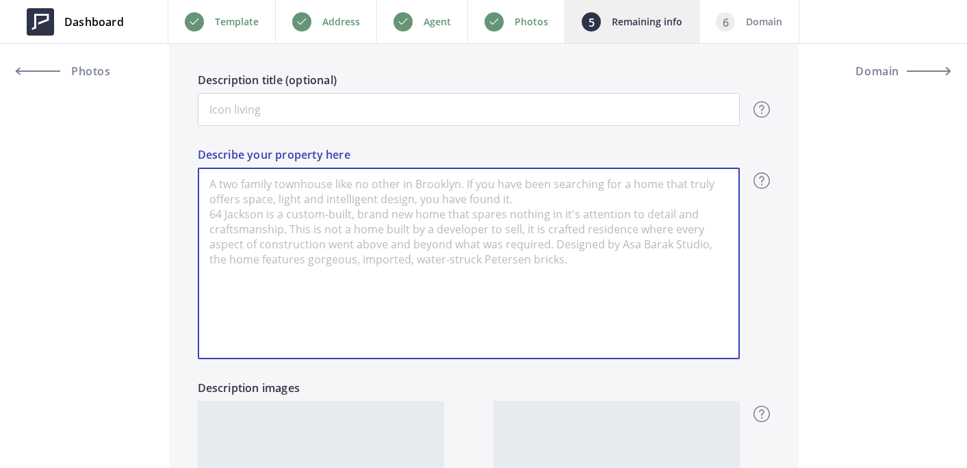
click at [465, 220] on textarea "Describe your property here" at bounding box center [469, 264] width 542 height 192
type input "2,050,000"
type textarea "`"
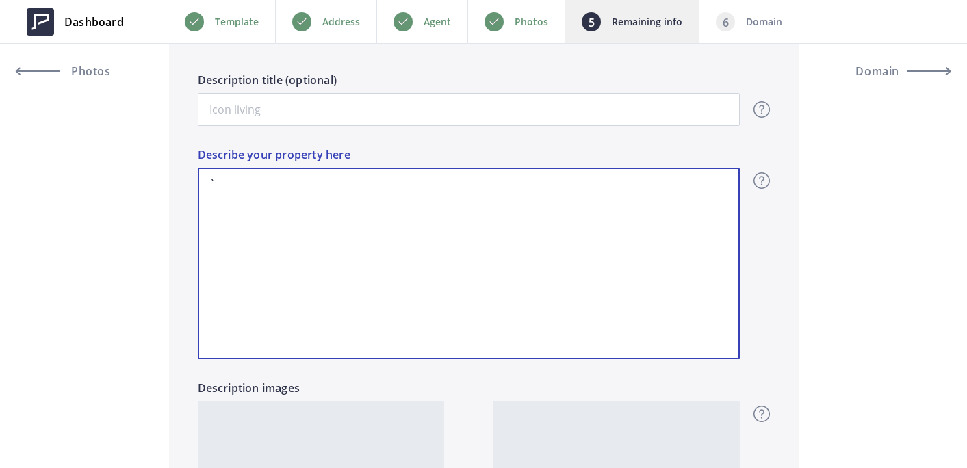
type input "2,050,000"
type textarea "`1"
type input "2,050,000"
type textarea "`13"
type input "2,050,000"
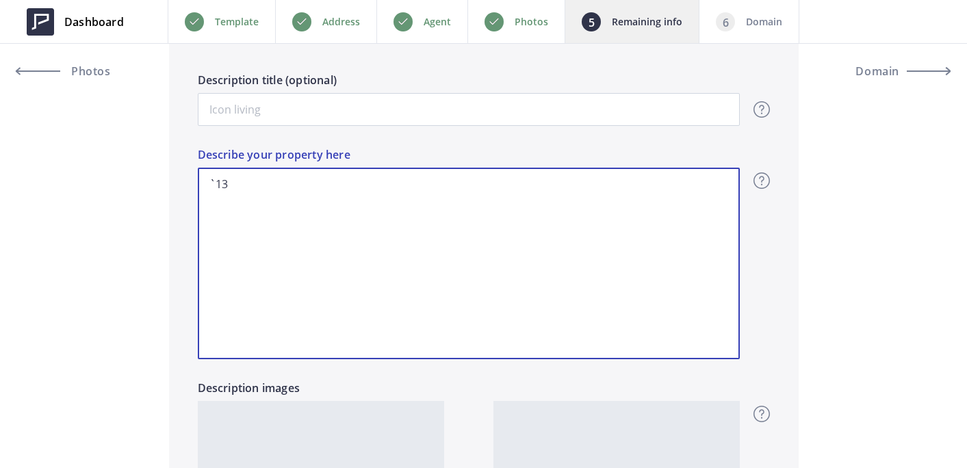
type textarea "`1"
type input "2,050,000"
type textarea "`"
type input "2,050,000"
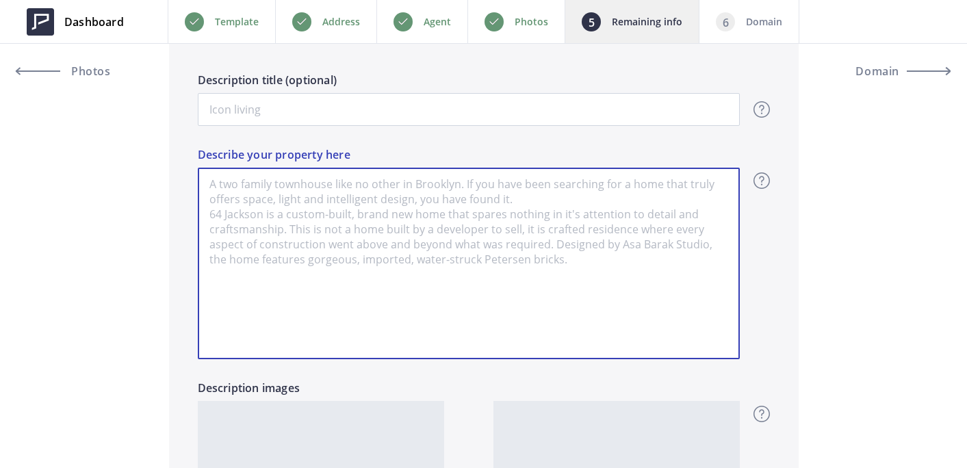
type input "2,050,000"
type textarea "1"
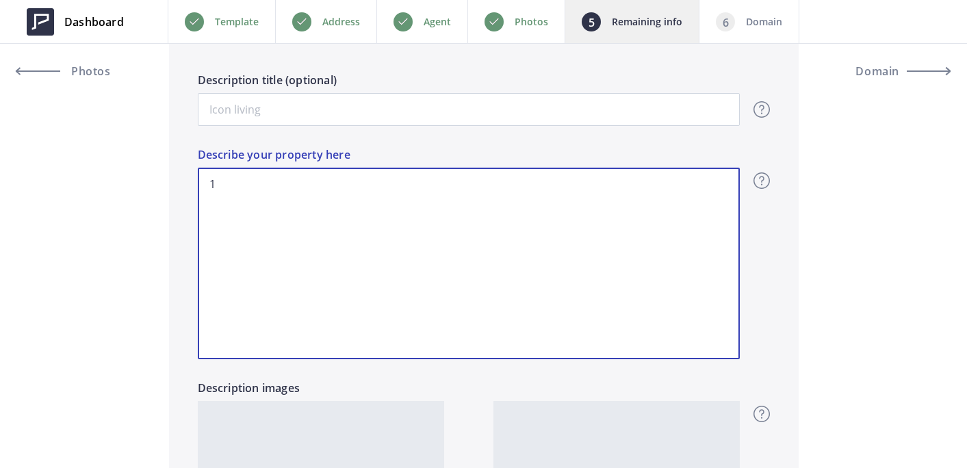
type input "2,050,000"
type textarea "12"
type input "2,050,000"
type textarea "123"
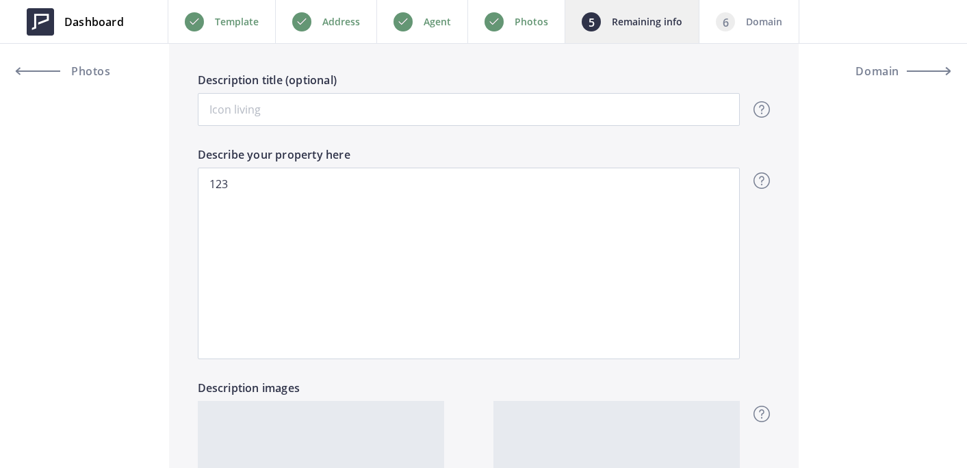
click at [734, 32] on div "Domain" at bounding box center [749, 21] width 101 height 43
click at [734, 18] on div "Domain" at bounding box center [749, 21] width 101 height 43
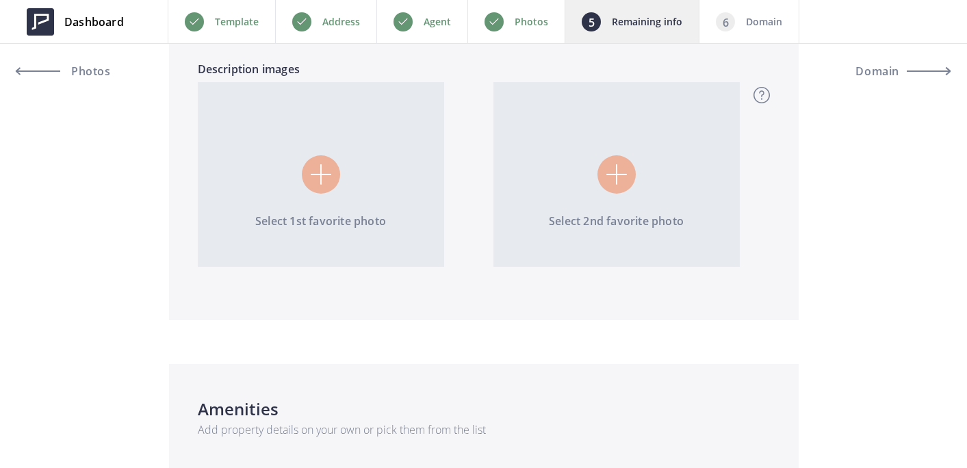
scroll to position [1246, 0]
click at [318, 171] on img at bounding box center [321, 174] width 21 height 21
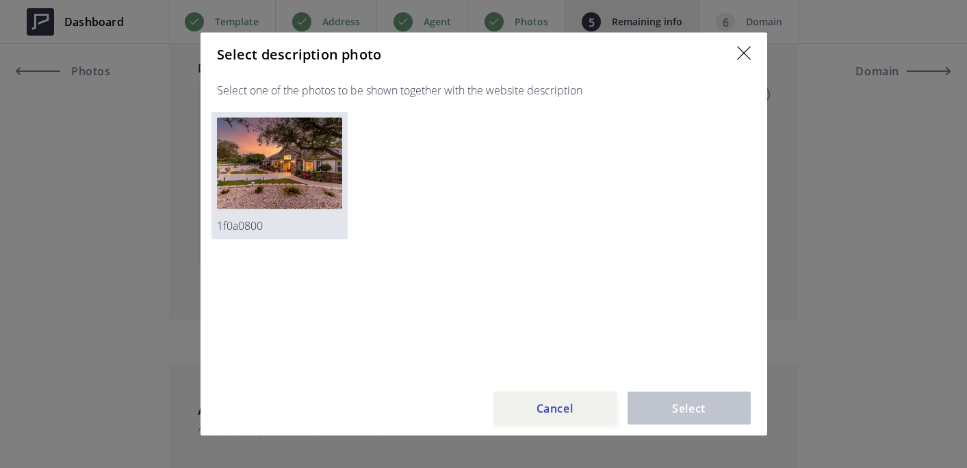
click at [323, 168] on img at bounding box center [279, 164] width 125 height 92
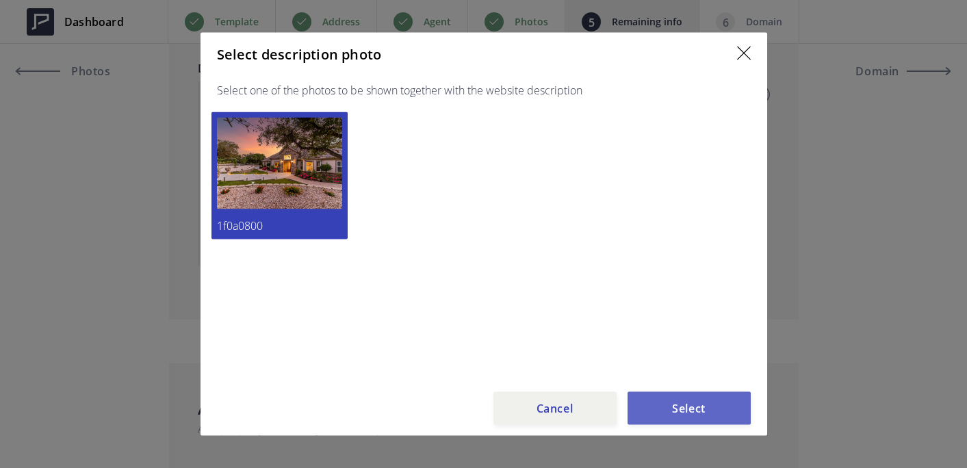
click at [726, 413] on button "Select" at bounding box center [689, 408] width 123 height 33
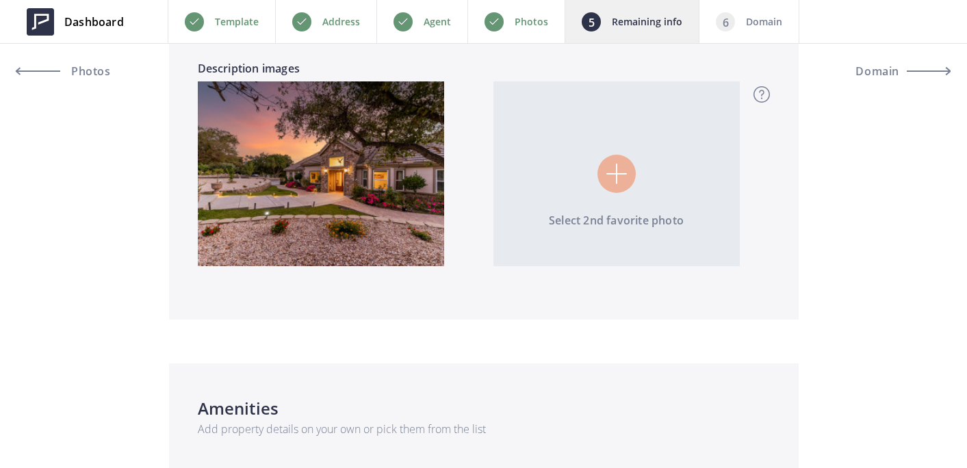
click at [630, 201] on div "Select 2nd favorite photo" at bounding box center [616, 266] width 246 height 185
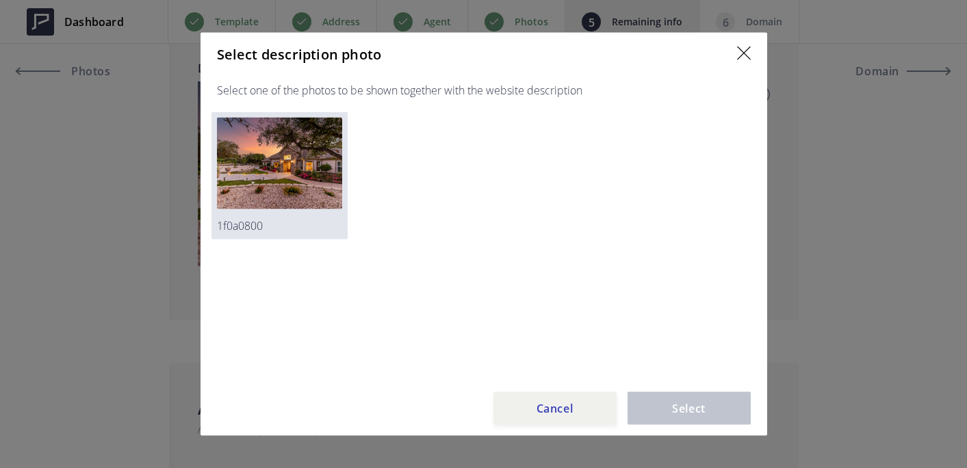
click at [286, 137] on img at bounding box center [279, 164] width 125 height 92
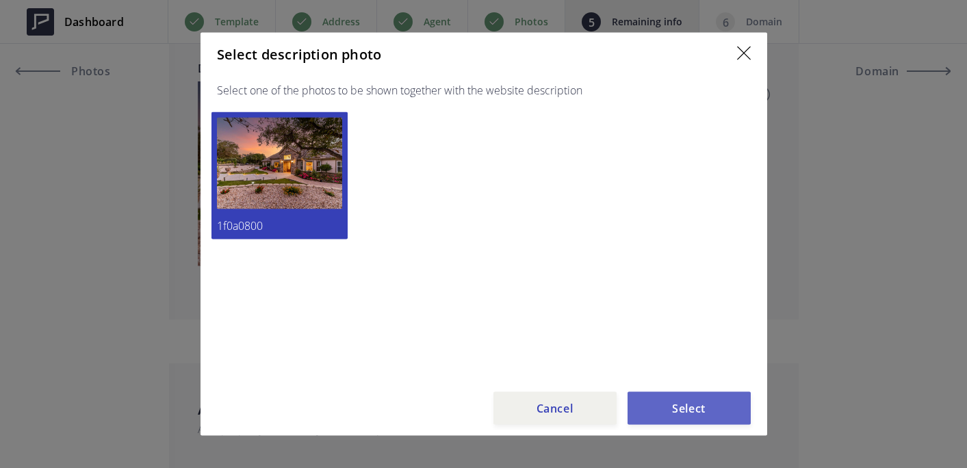
click at [689, 411] on button "Select" at bounding box center [689, 408] width 123 height 33
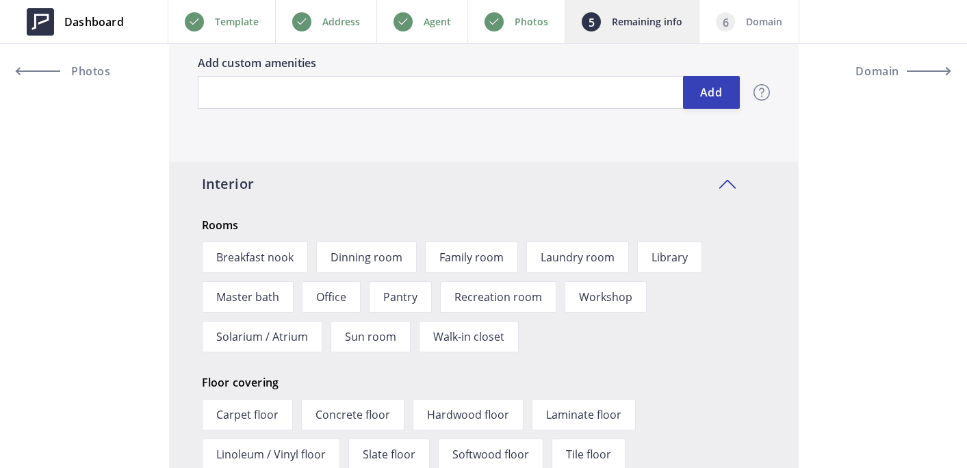
scroll to position [1653, 0]
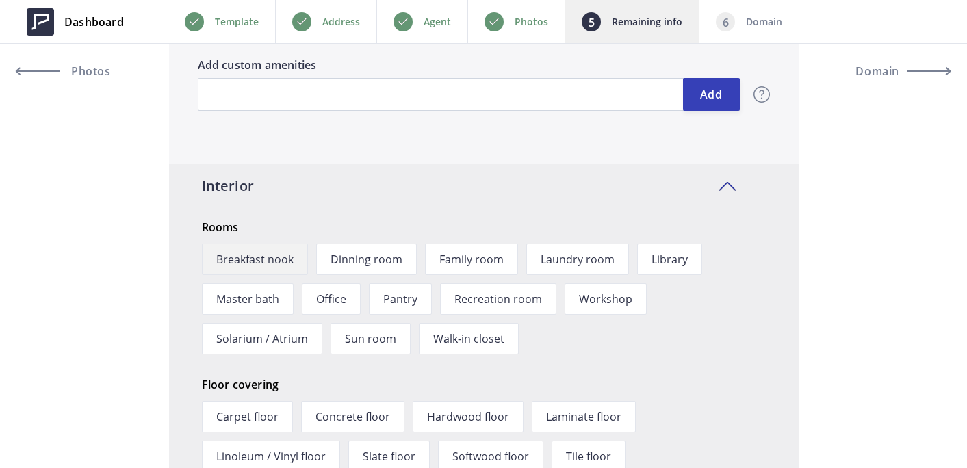
click at [278, 267] on span "Breakfast nook" at bounding box center [255, 259] width 106 height 31
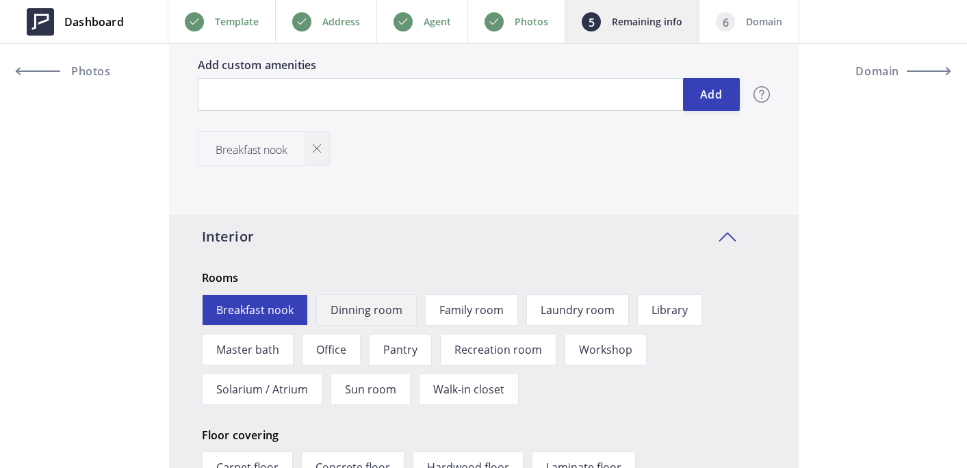
click at [368, 320] on span "Dinning room" at bounding box center [366, 309] width 101 height 31
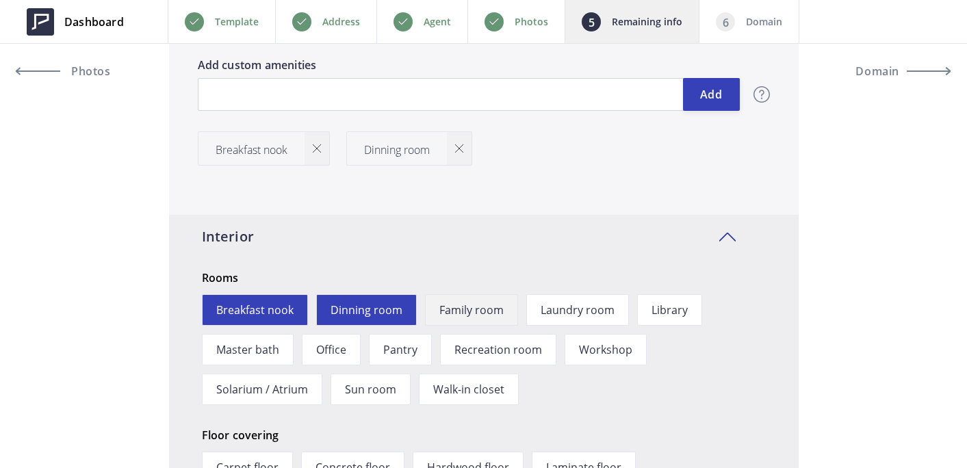
click at [484, 320] on span "Family room" at bounding box center [471, 309] width 93 height 31
type input "2,050,000"
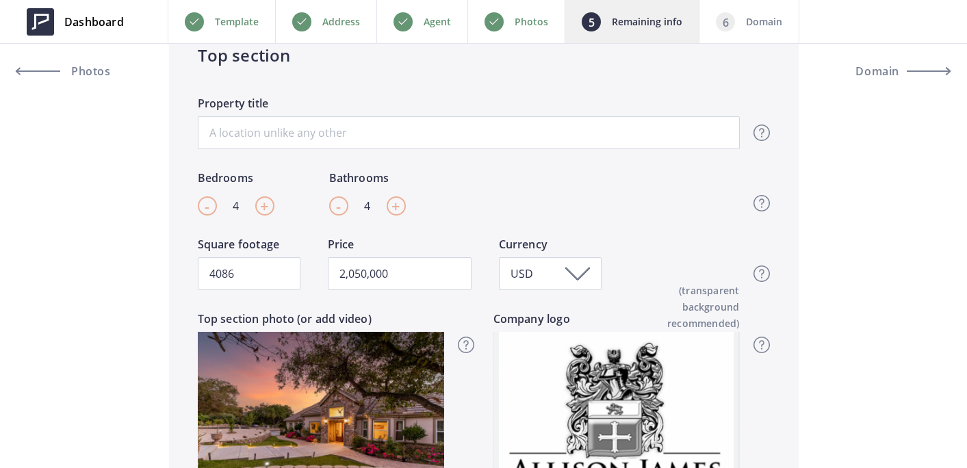
scroll to position [298, 0]
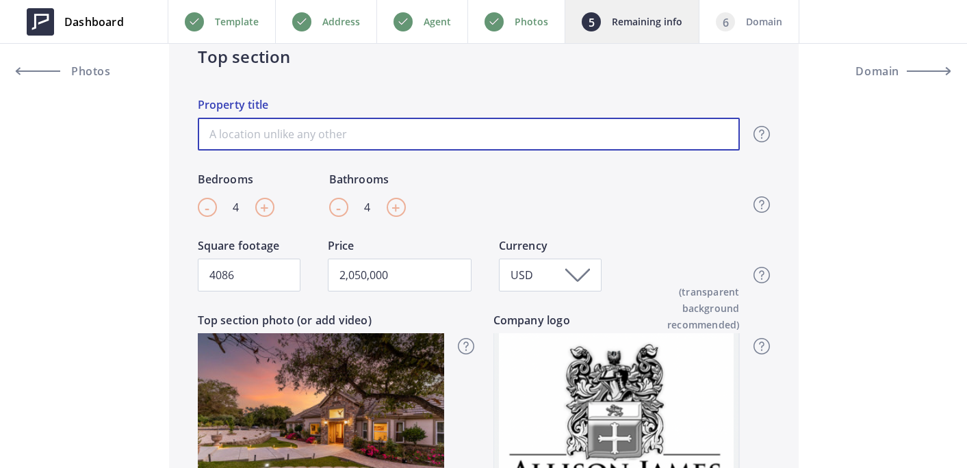
click at [383, 138] on input "Property title" at bounding box center [469, 134] width 542 height 33
paste input "Luxury Single-Story Estate in Prestigious Wynfield Estat"
type input "Luxury Single-Story Estate in Prestigious Wynfield Estat"
type input "2,050,000"
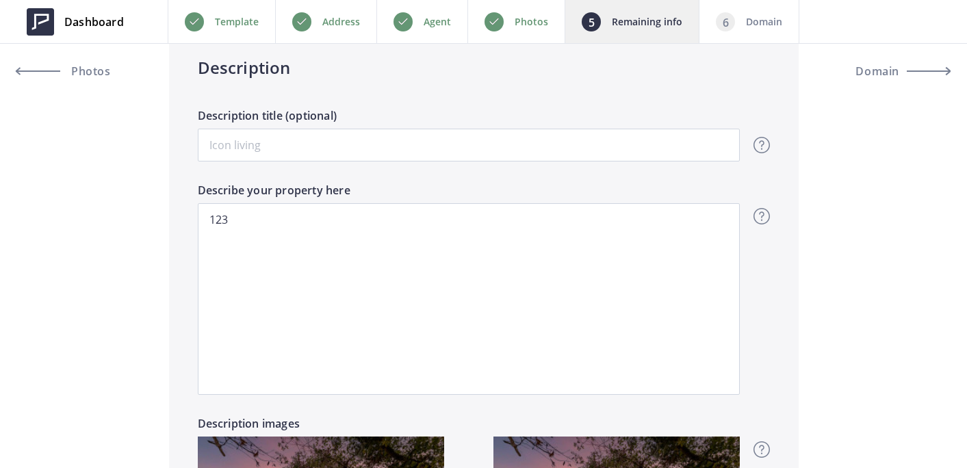
scroll to position [912, 0]
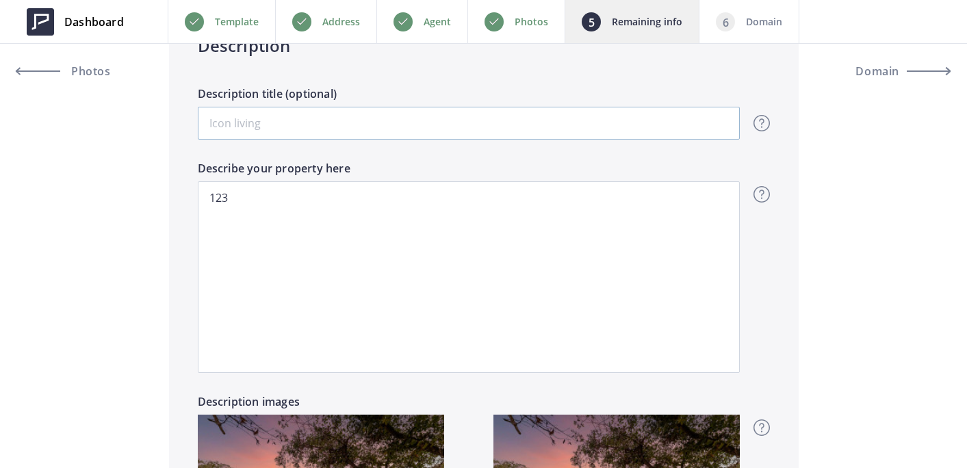
type input "Luxury Single-Story Estate in Prestigious Wynfield Estat"
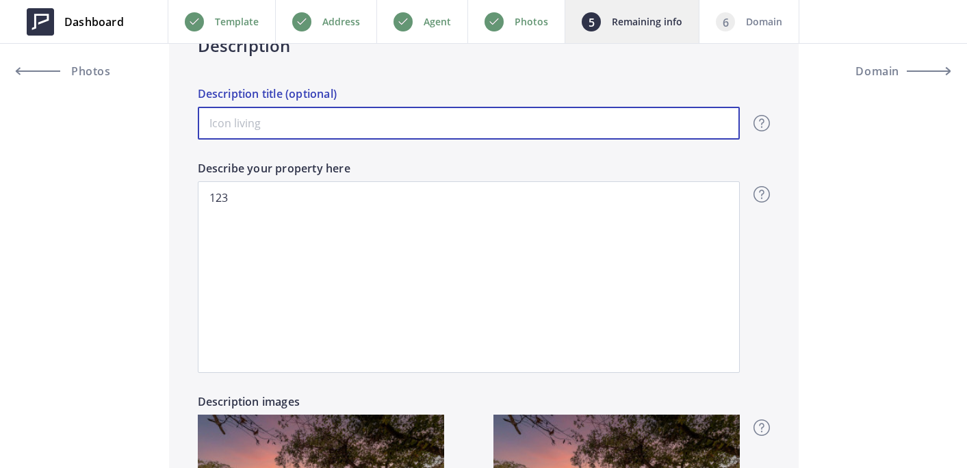
click at [391, 138] on input "Description title (optional)" at bounding box center [469, 123] width 542 height 33
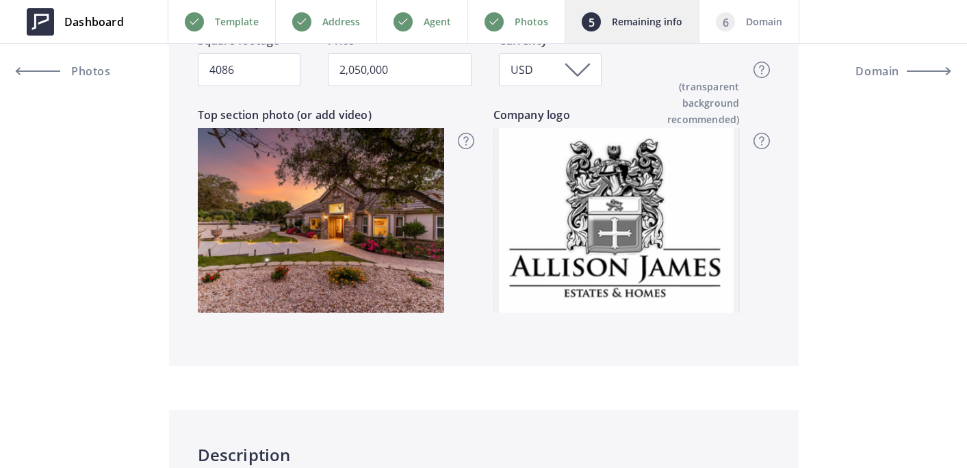
scroll to position [0, 0]
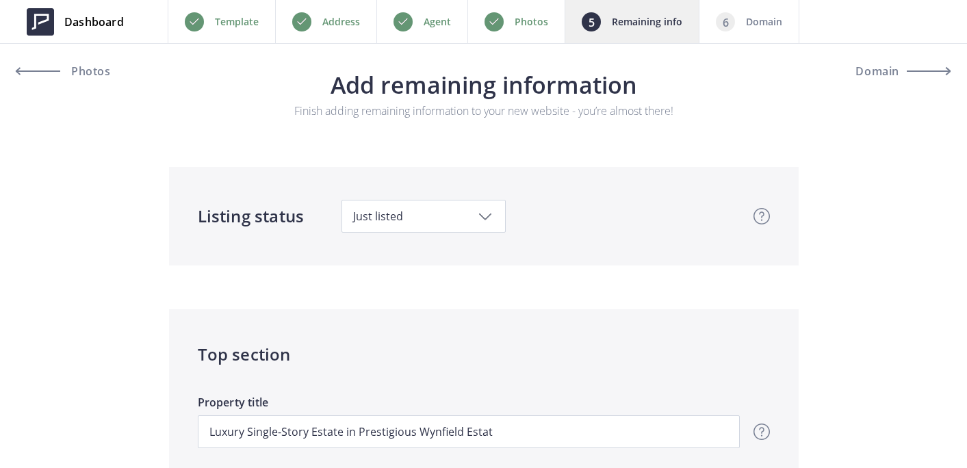
click at [751, 21] on p "Domain" at bounding box center [764, 22] width 36 height 16
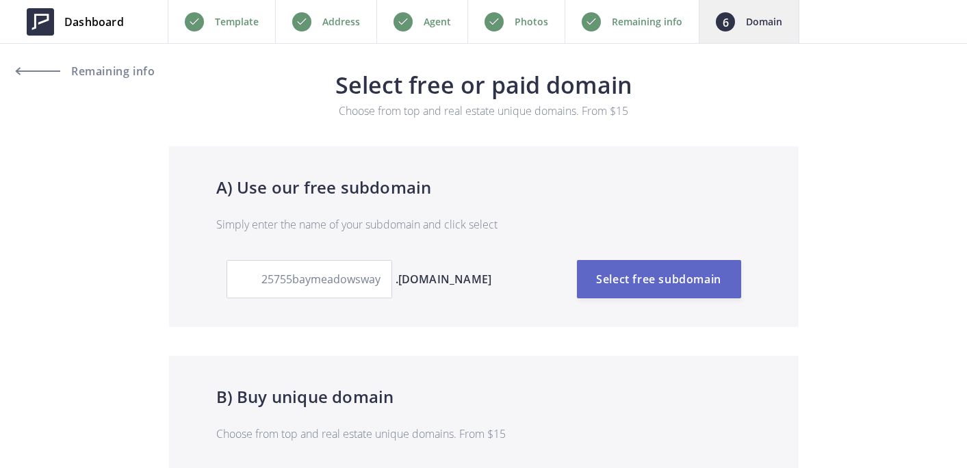
click at [656, 273] on button "Select free subdomain" at bounding box center [659, 279] width 164 height 38
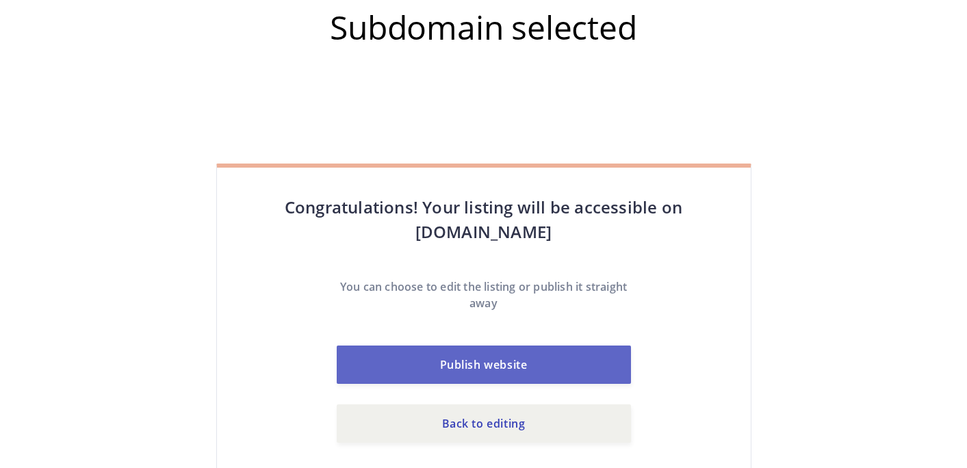
click at [511, 365] on button "Publish website" at bounding box center [484, 365] width 294 height 38
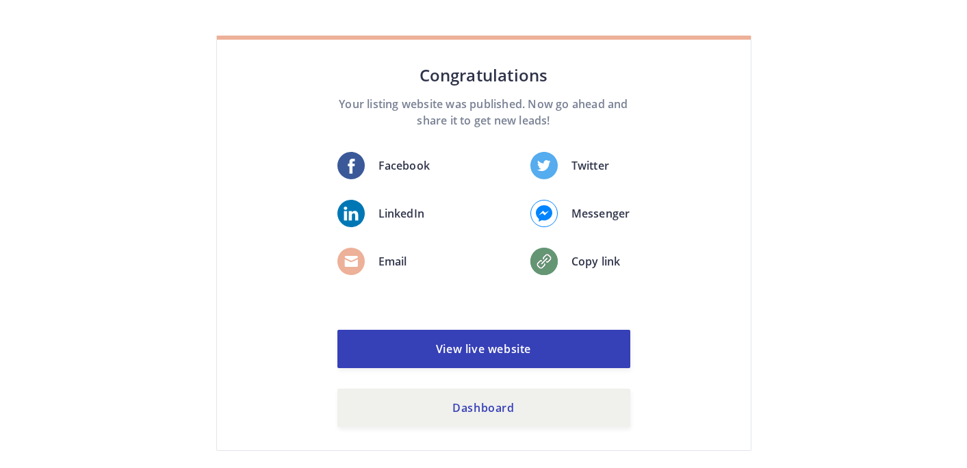
scroll to position [93, 0]
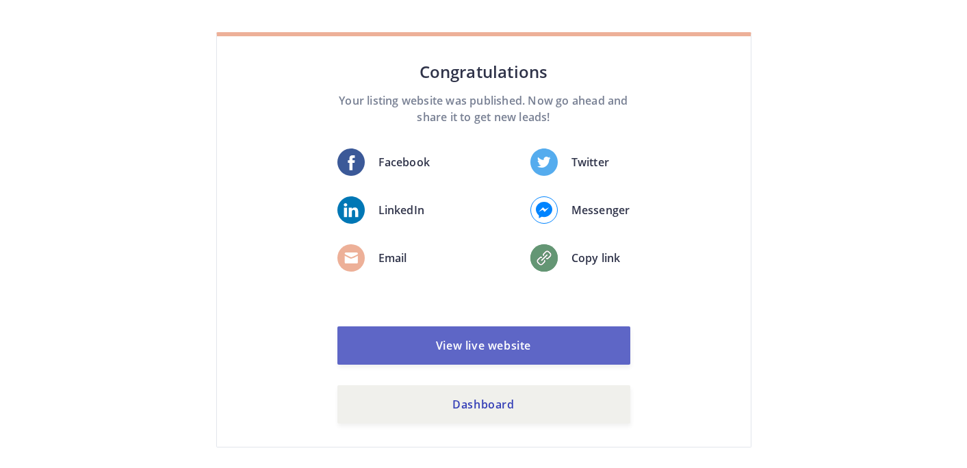
click at [504, 357] on link "View live website" at bounding box center [483, 345] width 293 height 38
